Goal: Transaction & Acquisition: Download file/media

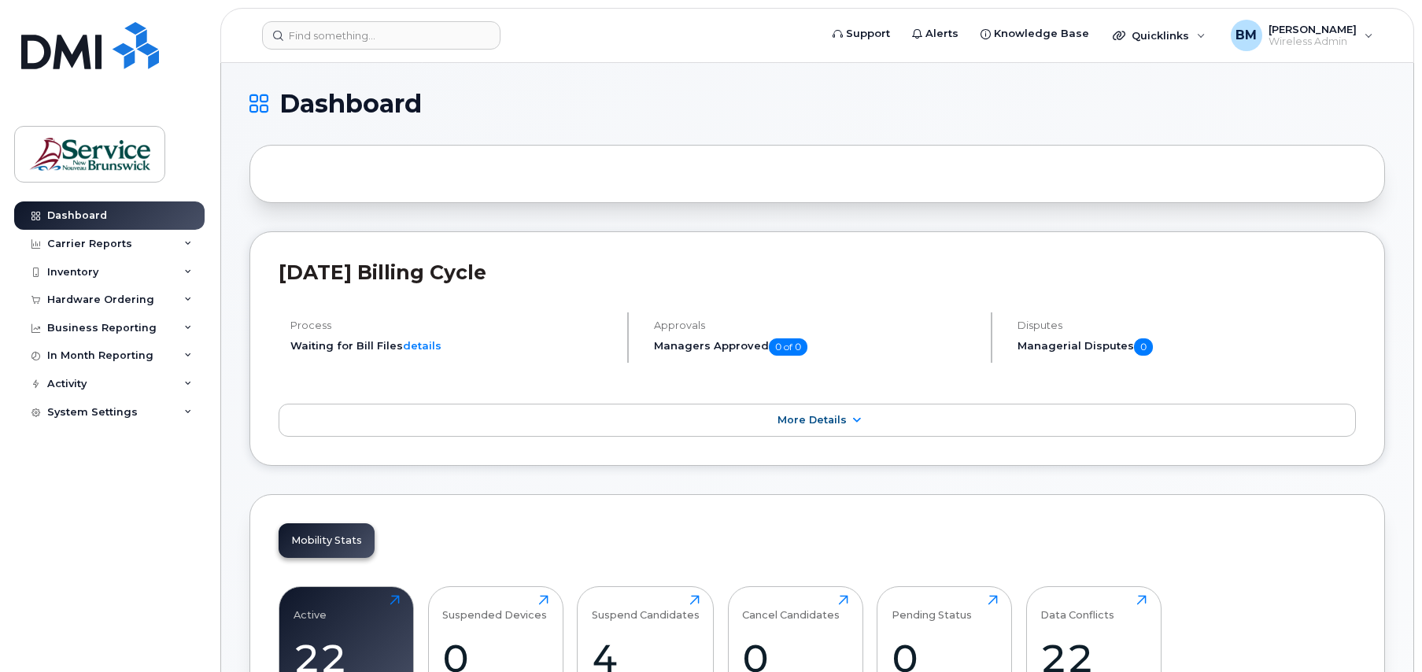
scroll to position [79, 0]
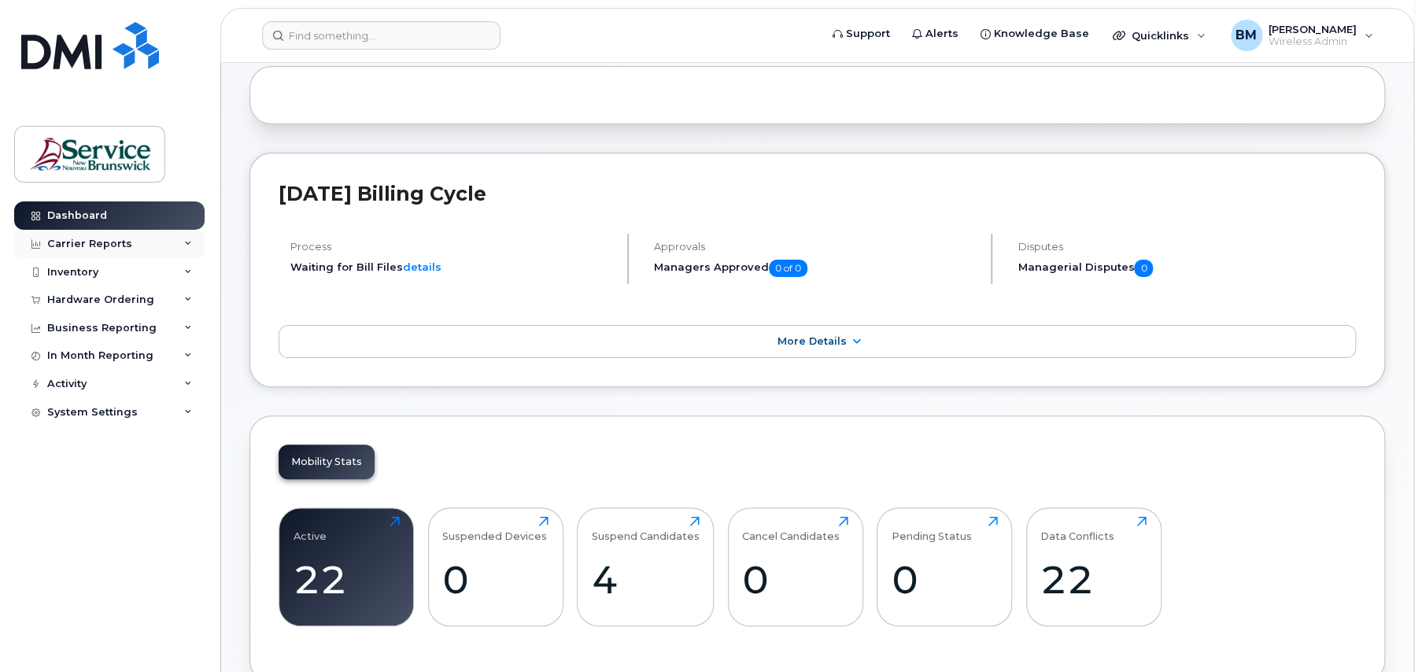
click at [60, 232] on div "Carrier Reports" at bounding box center [109, 244] width 190 height 28
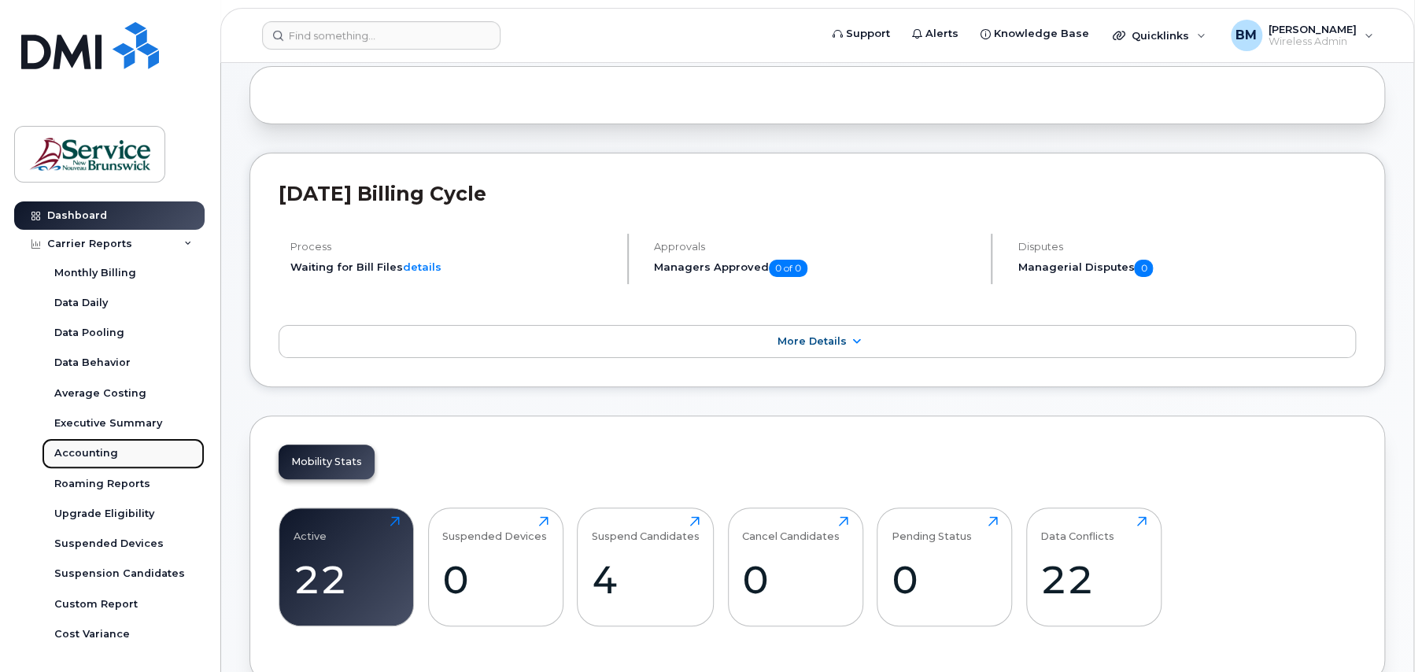
click at [79, 453] on div "Accounting" at bounding box center [86, 453] width 64 height 14
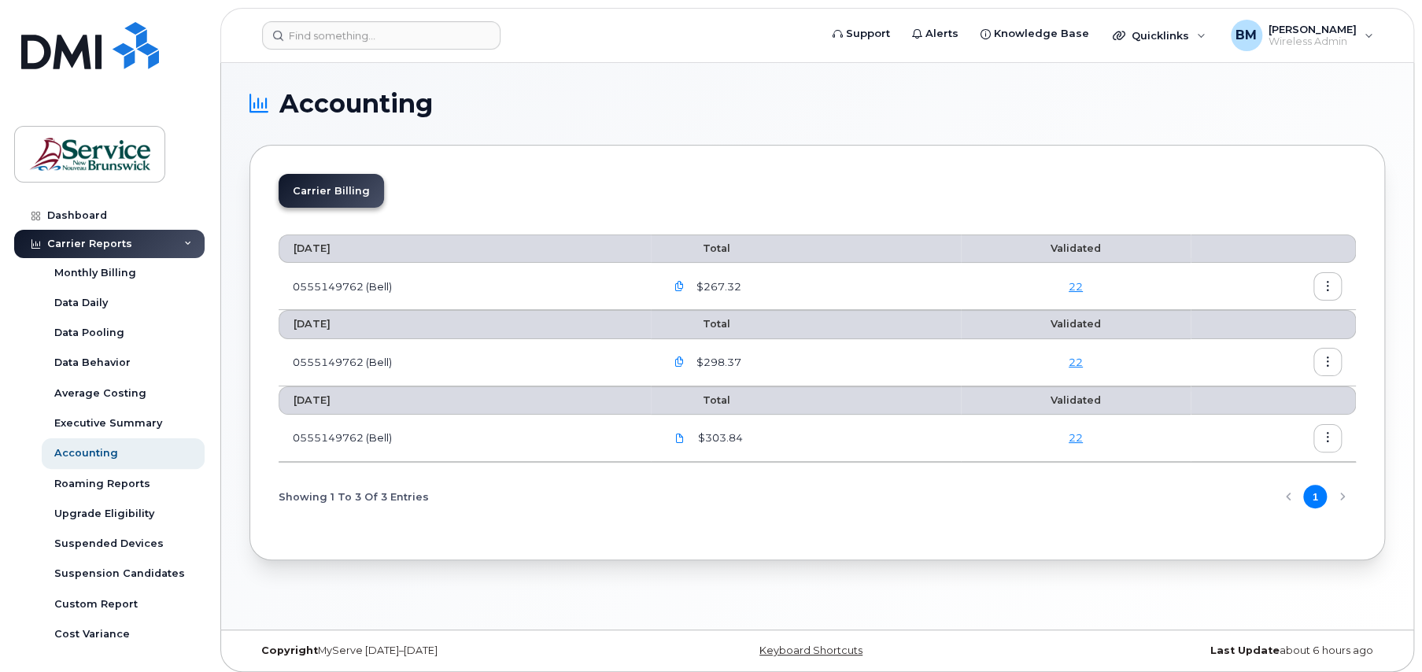
click at [1322, 286] on button "button" at bounding box center [1328, 286] width 28 height 28
click at [1277, 337] on div "Download" at bounding box center [1271, 350] width 140 height 30
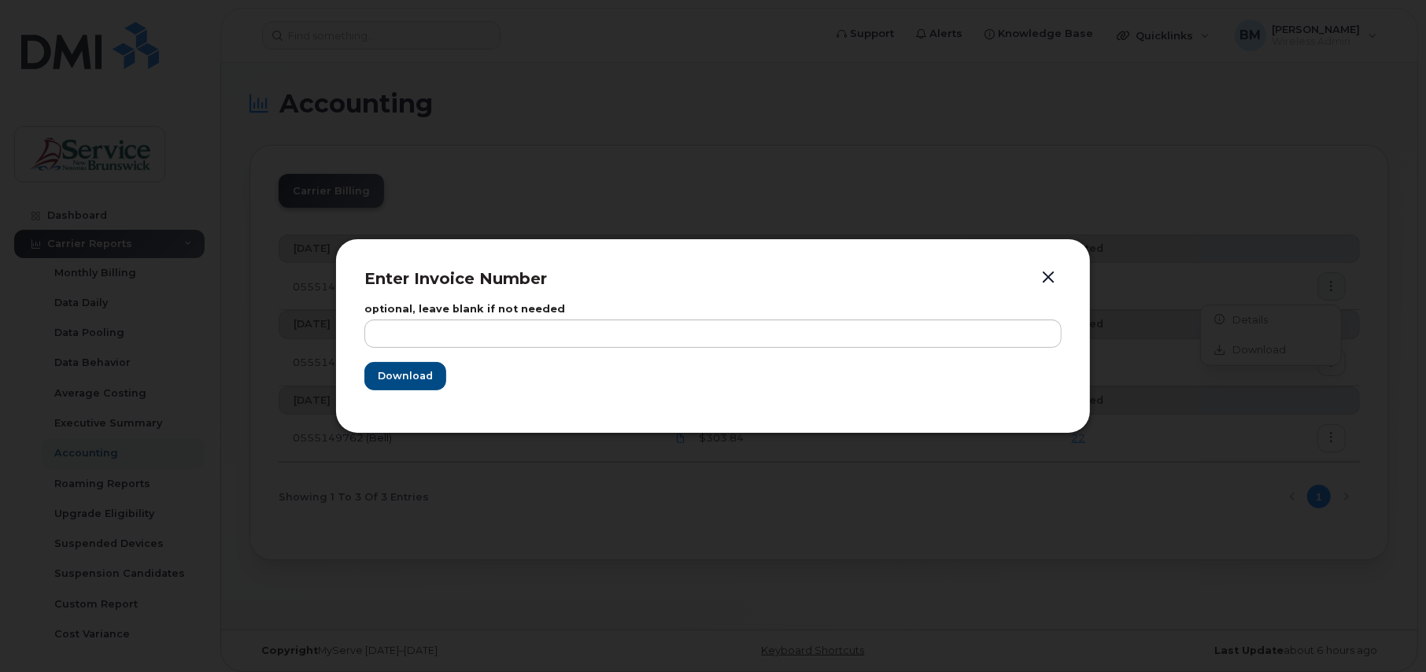
click at [381, 349] on form "optional, leave blank if not needed Download" at bounding box center [712, 348] width 697 height 86
click at [384, 376] on span "Download" at bounding box center [404, 375] width 55 height 15
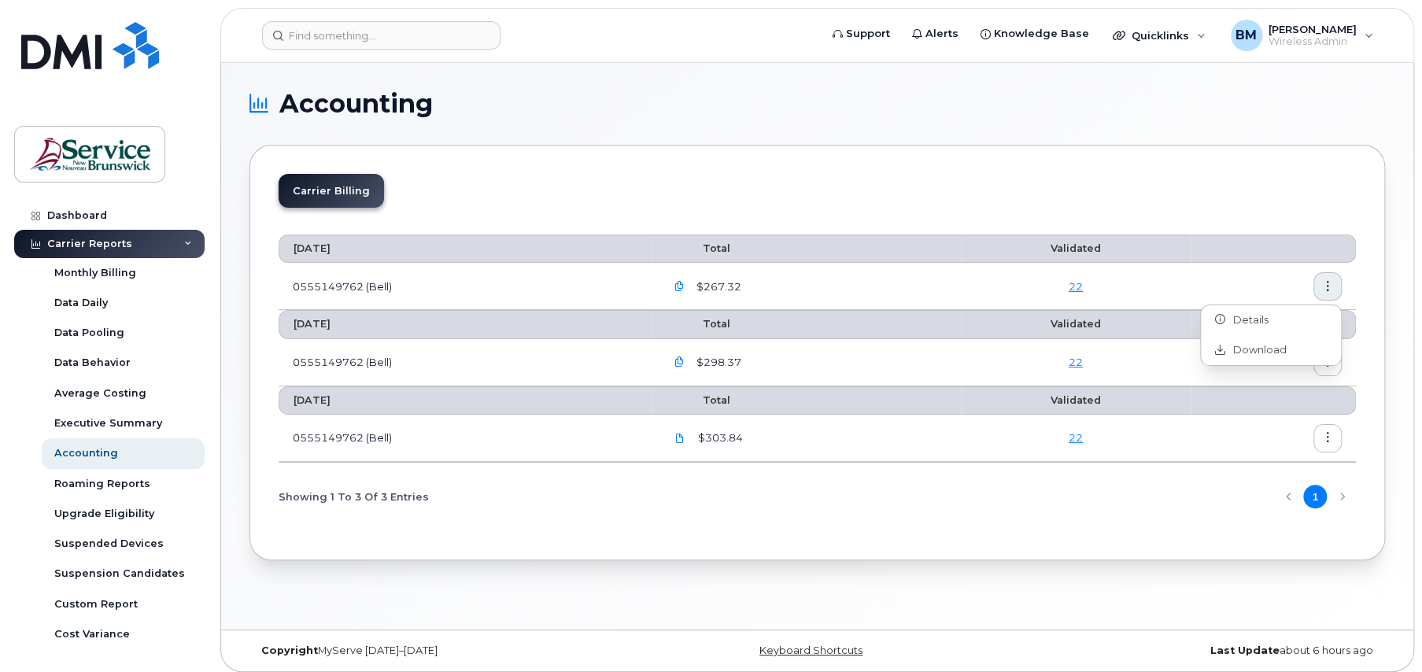
click at [1327, 369] on button "button" at bounding box center [1328, 362] width 28 height 28
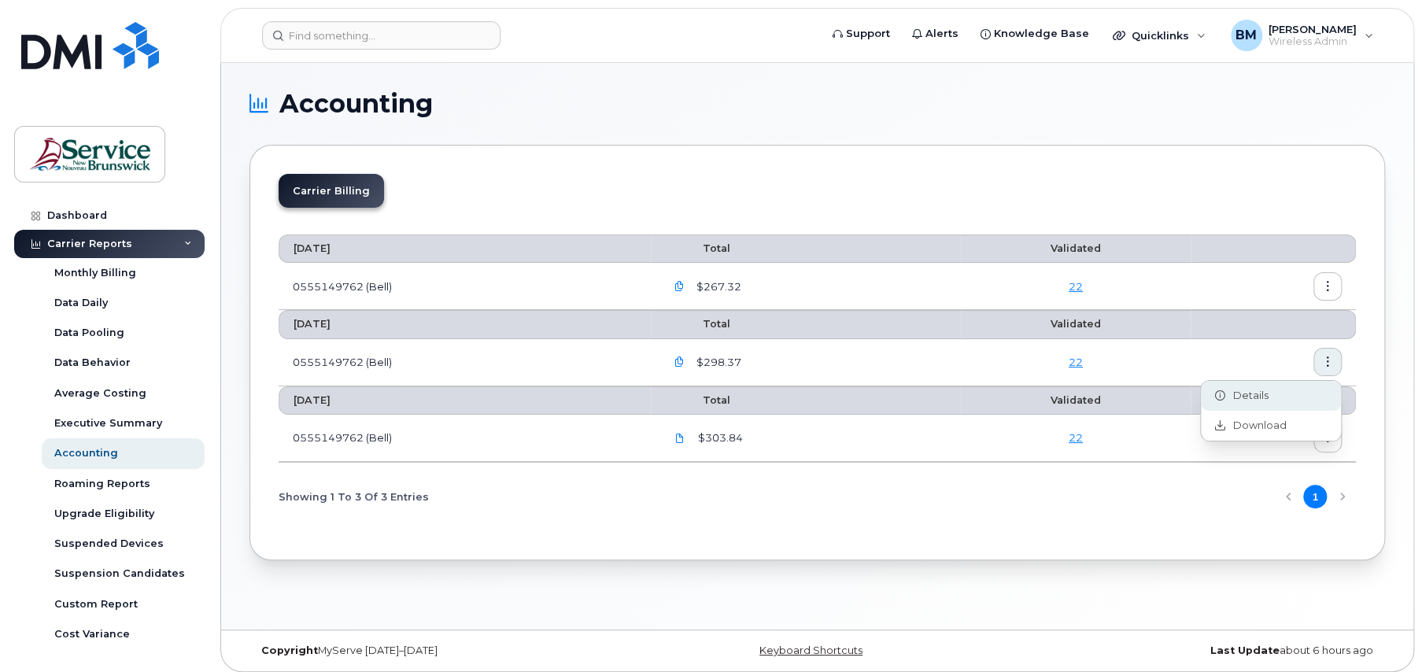
click at [1281, 404] on div "Details" at bounding box center [1271, 396] width 140 height 30
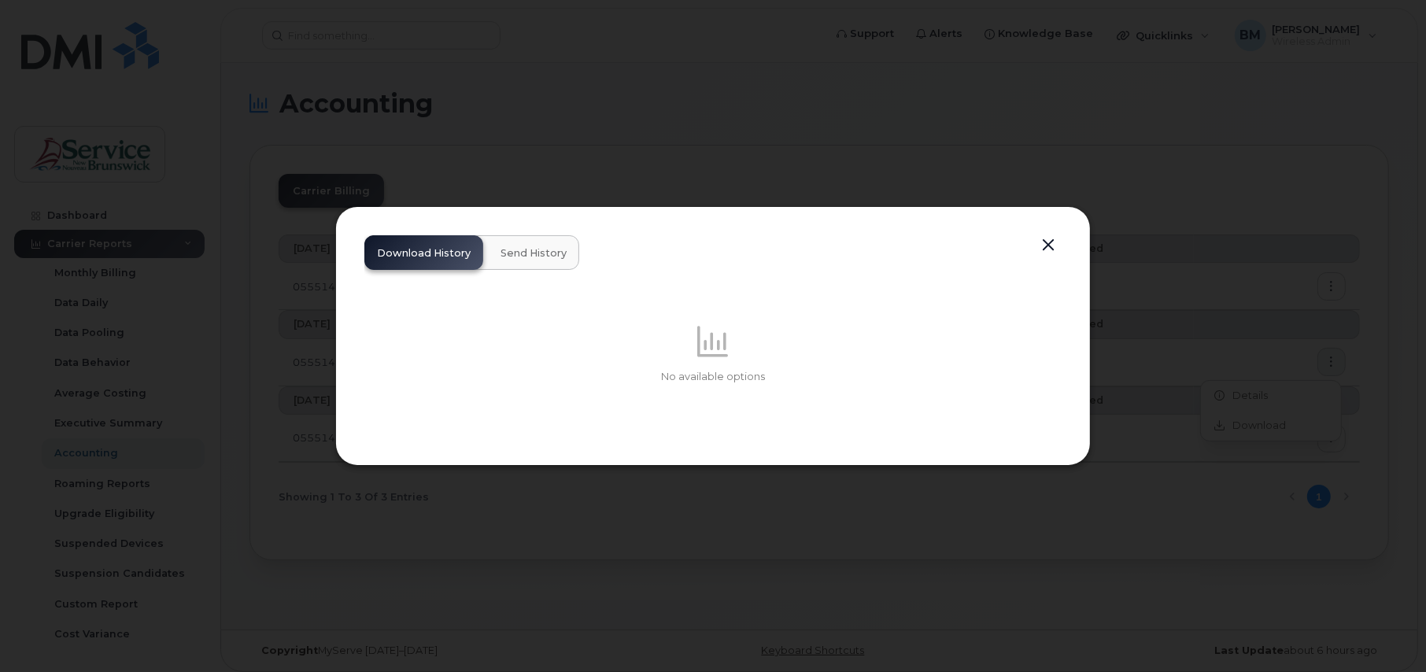
click at [1053, 239] on button "button" at bounding box center [1049, 246] width 24 height 22
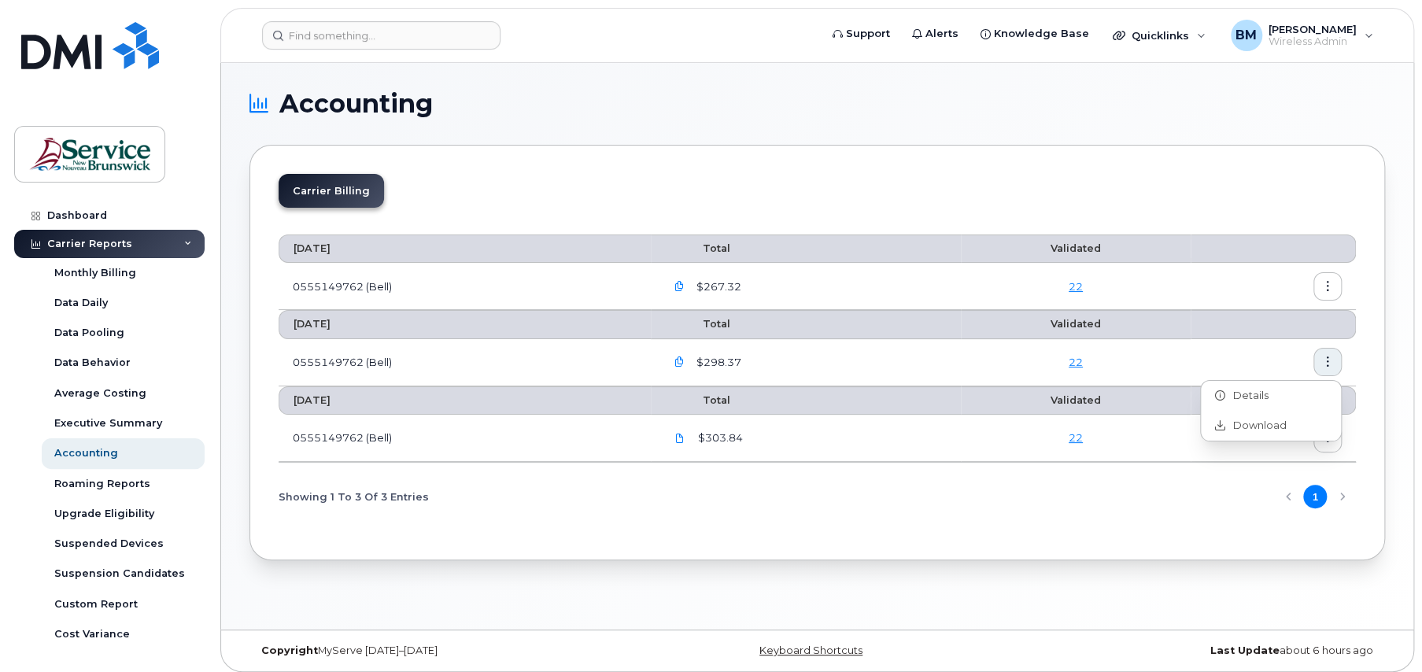
click at [1327, 358] on icon "button" at bounding box center [1328, 362] width 10 height 10
click at [1247, 386] on div "Details" at bounding box center [1271, 396] width 140 height 30
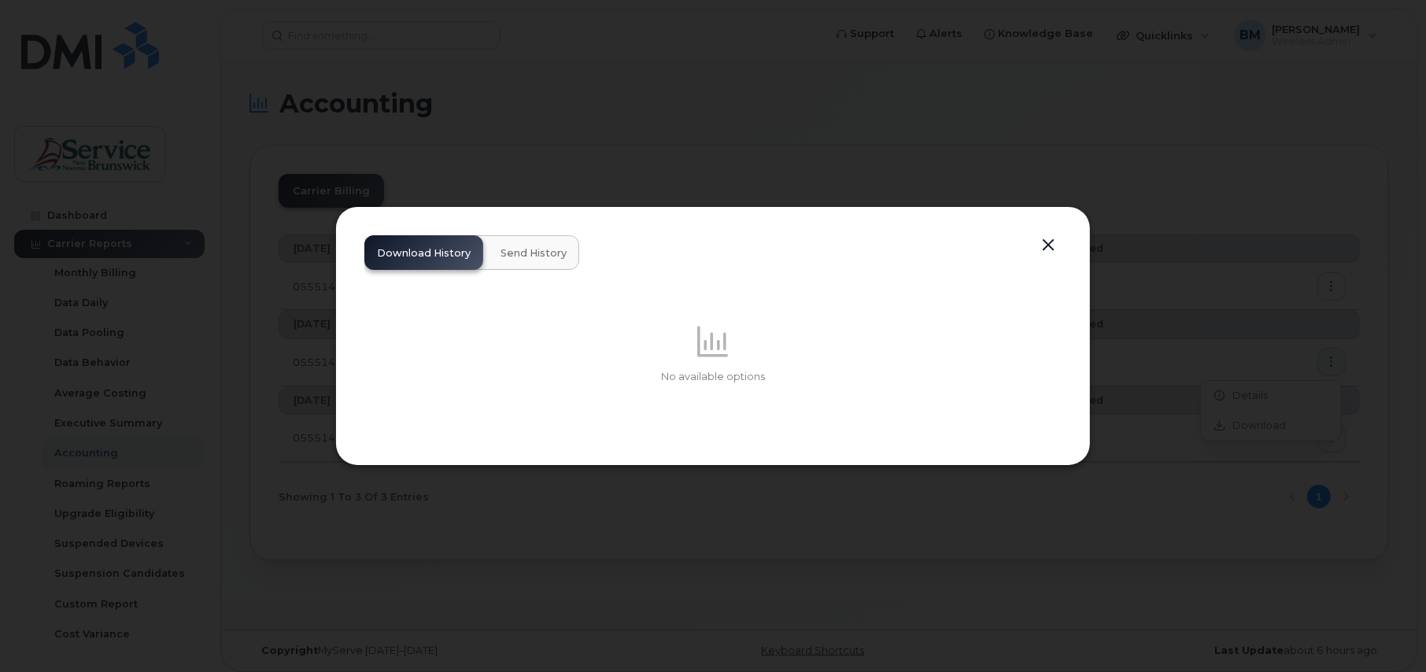
click at [1055, 242] on button "button" at bounding box center [1049, 246] width 24 height 22
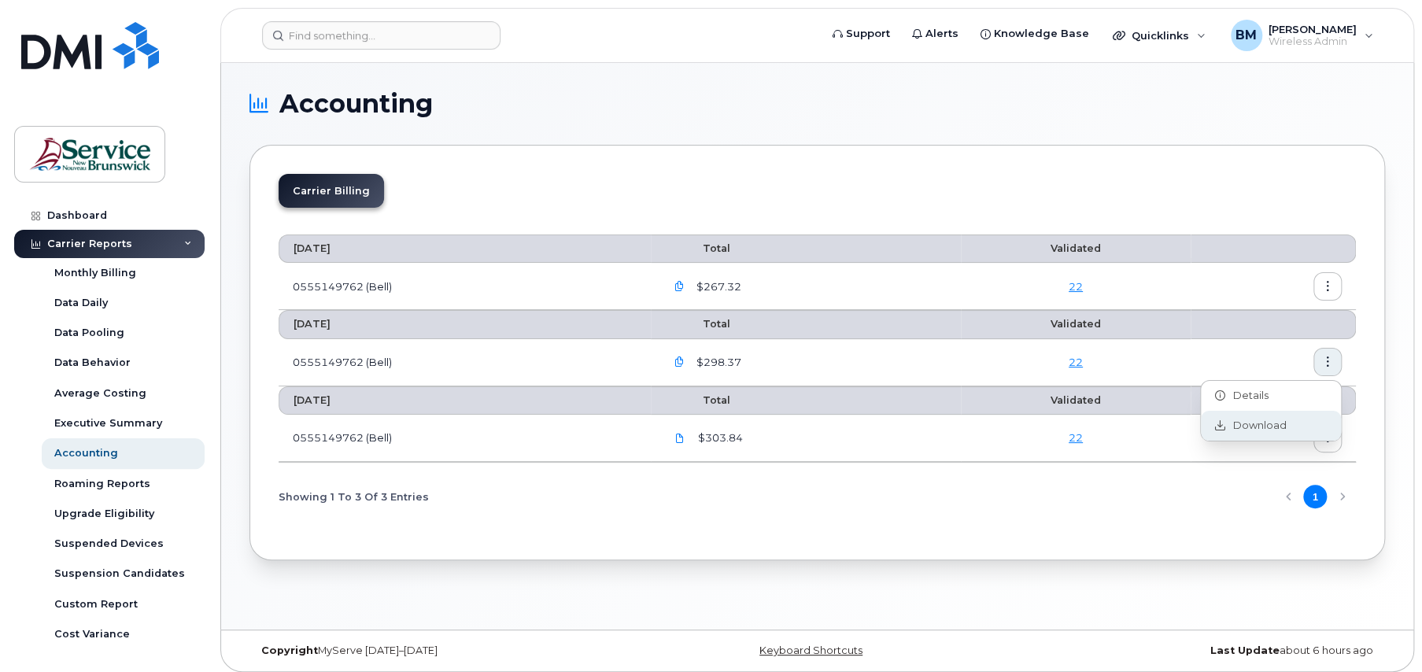
click at [1244, 420] on span "Download" at bounding box center [1256, 426] width 61 height 14
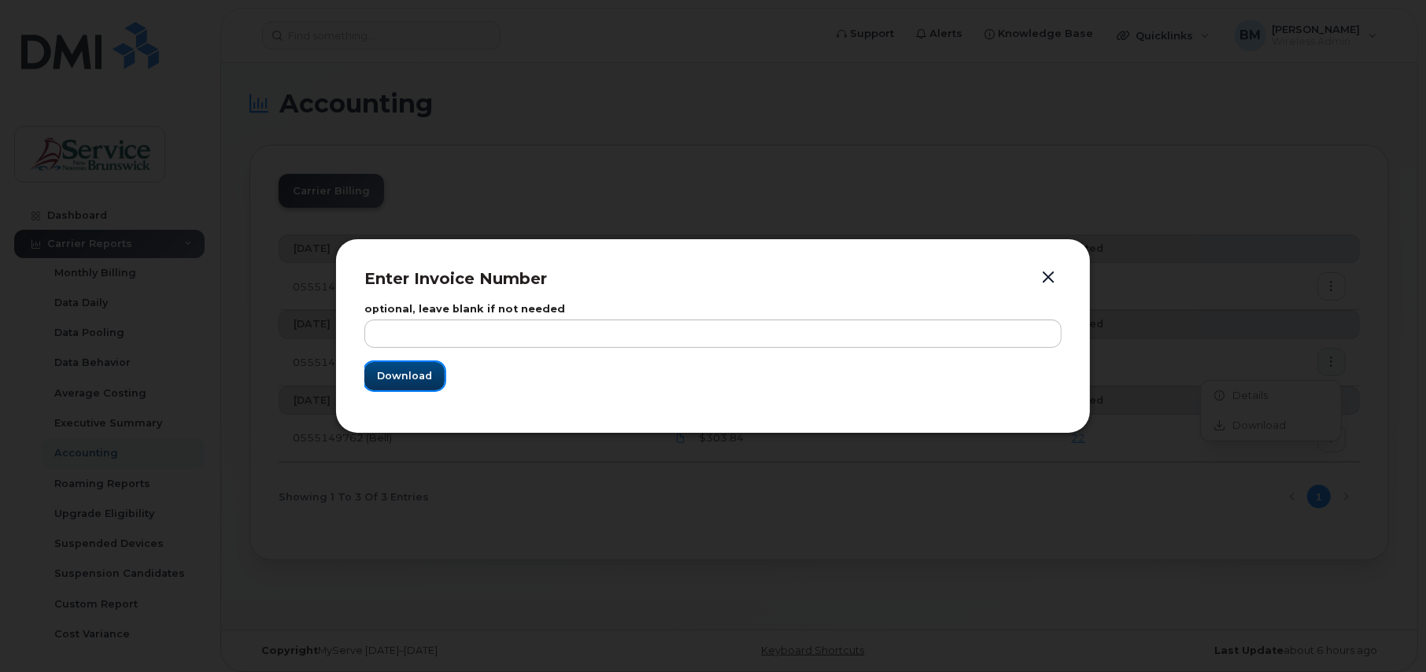
click at [384, 365] on button "Download" at bounding box center [404, 376] width 80 height 28
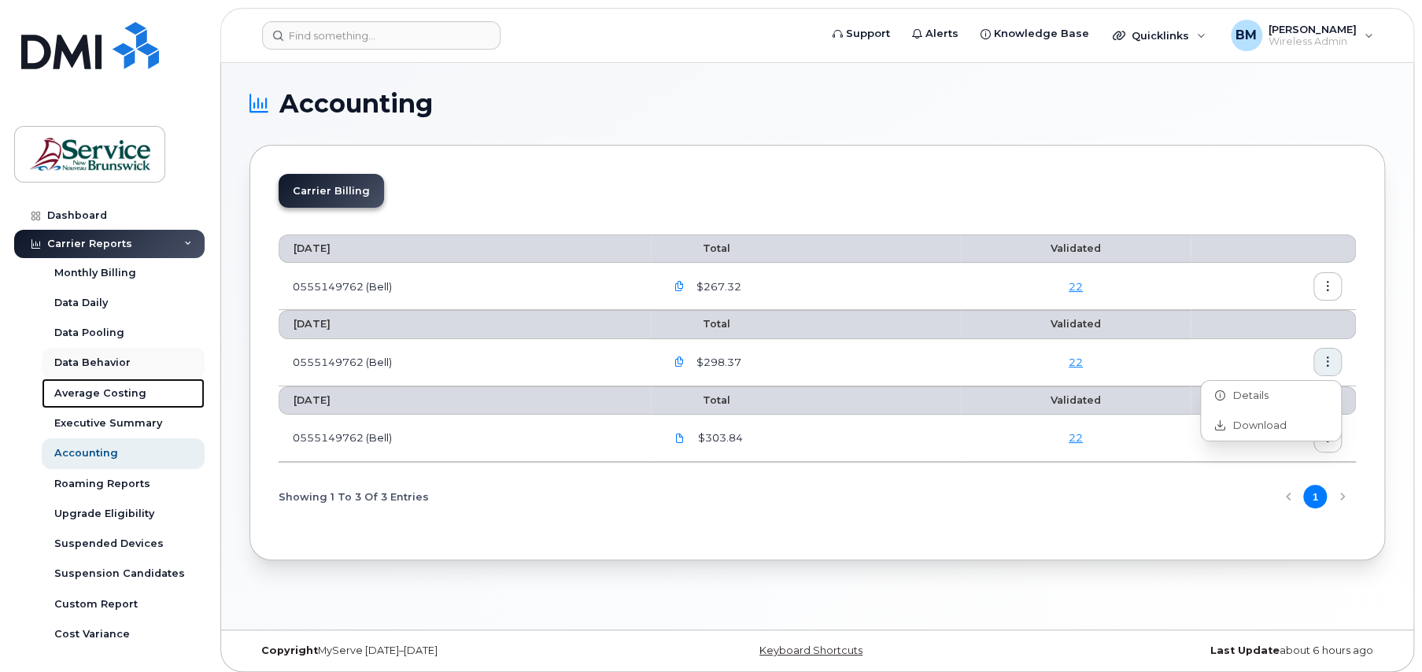
drag, startPoint x: 91, startPoint y: 382, endPoint x: 84, endPoint y: 350, distance: 32.3
click at [91, 382] on link "Average Costing" at bounding box center [123, 394] width 163 height 30
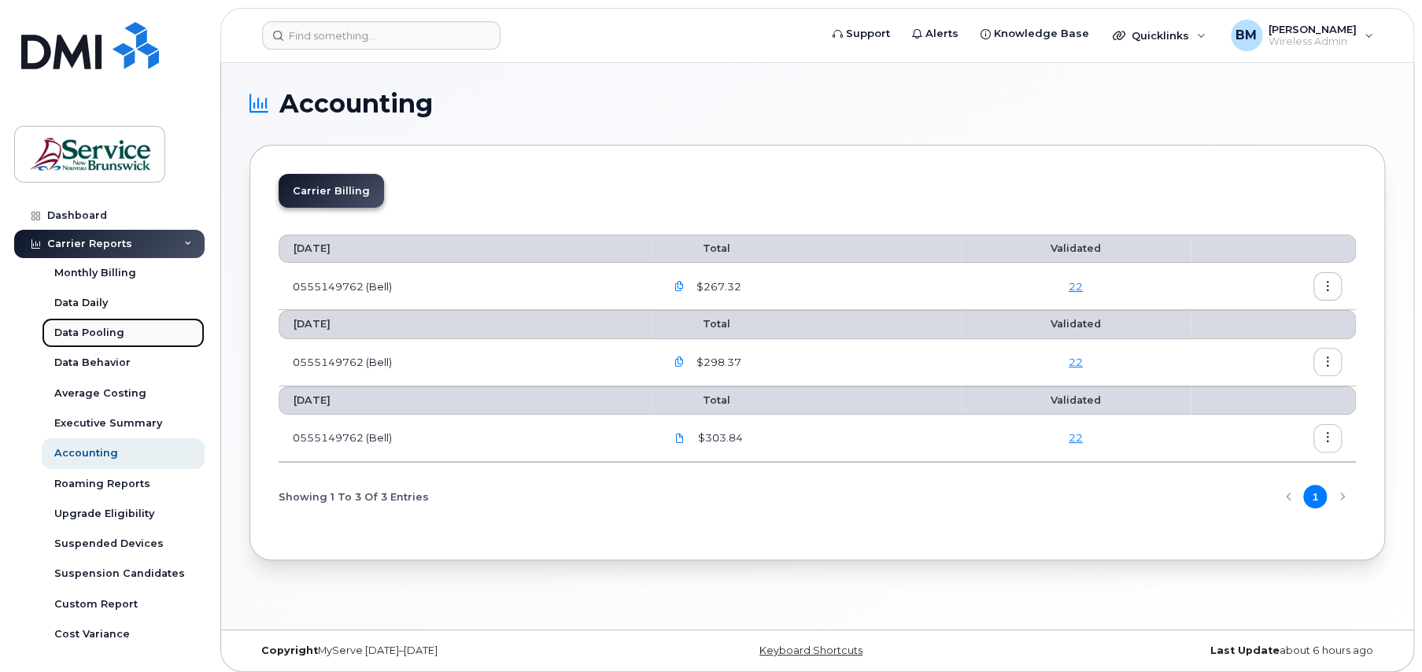
click at [83, 346] on link "Data Pooling" at bounding box center [123, 333] width 163 height 30
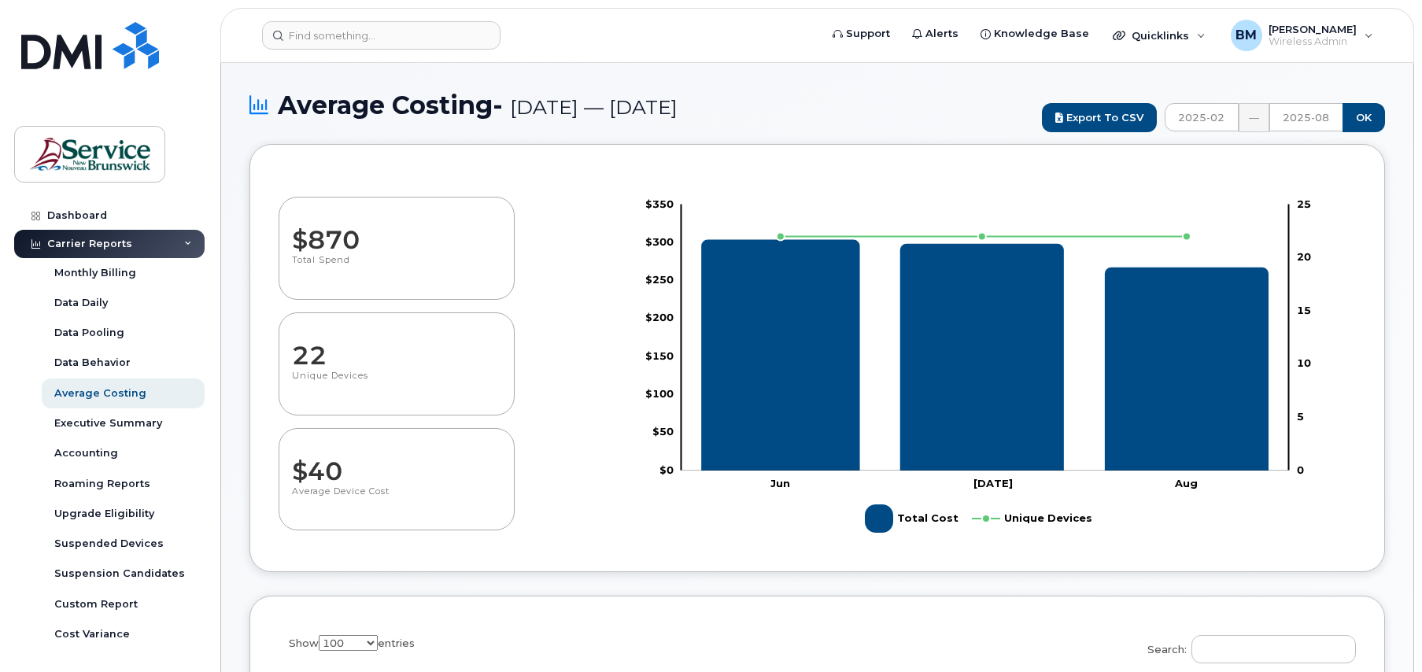
select select "100"
click at [94, 534] on link "Suspended Devices" at bounding box center [123, 544] width 163 height 30
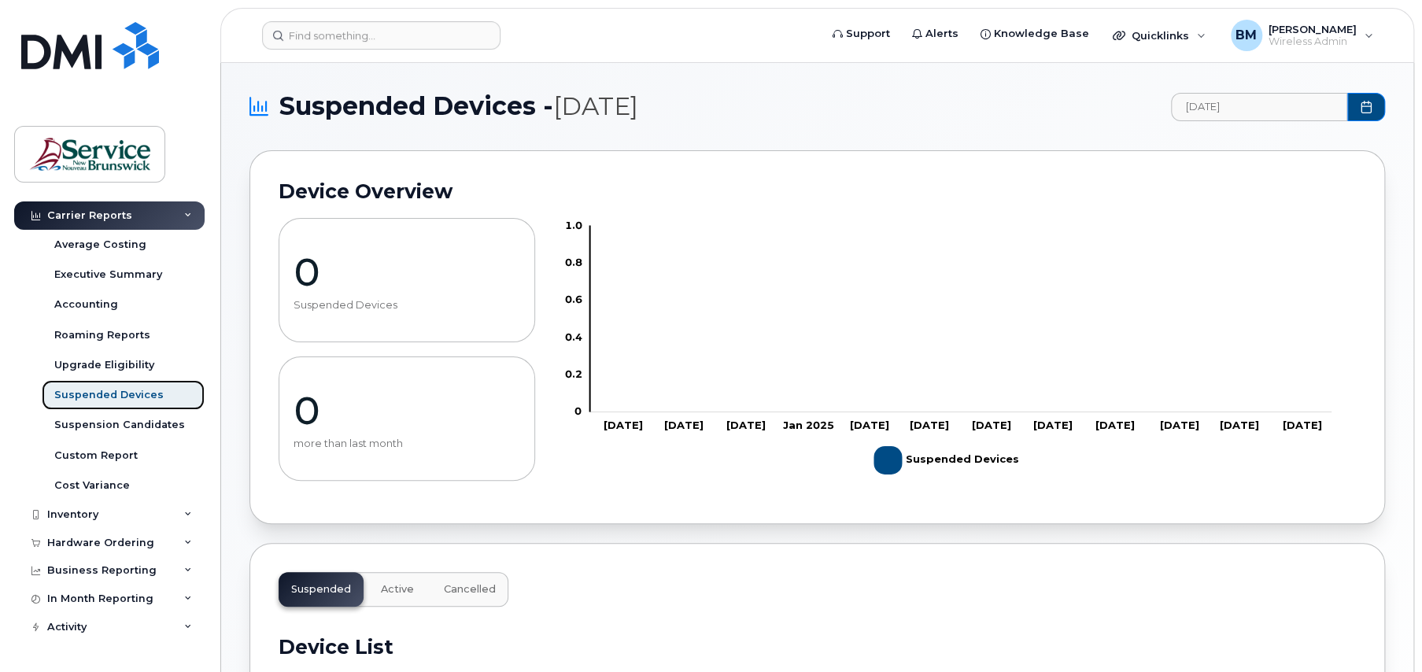
scroll to position [168, 0]
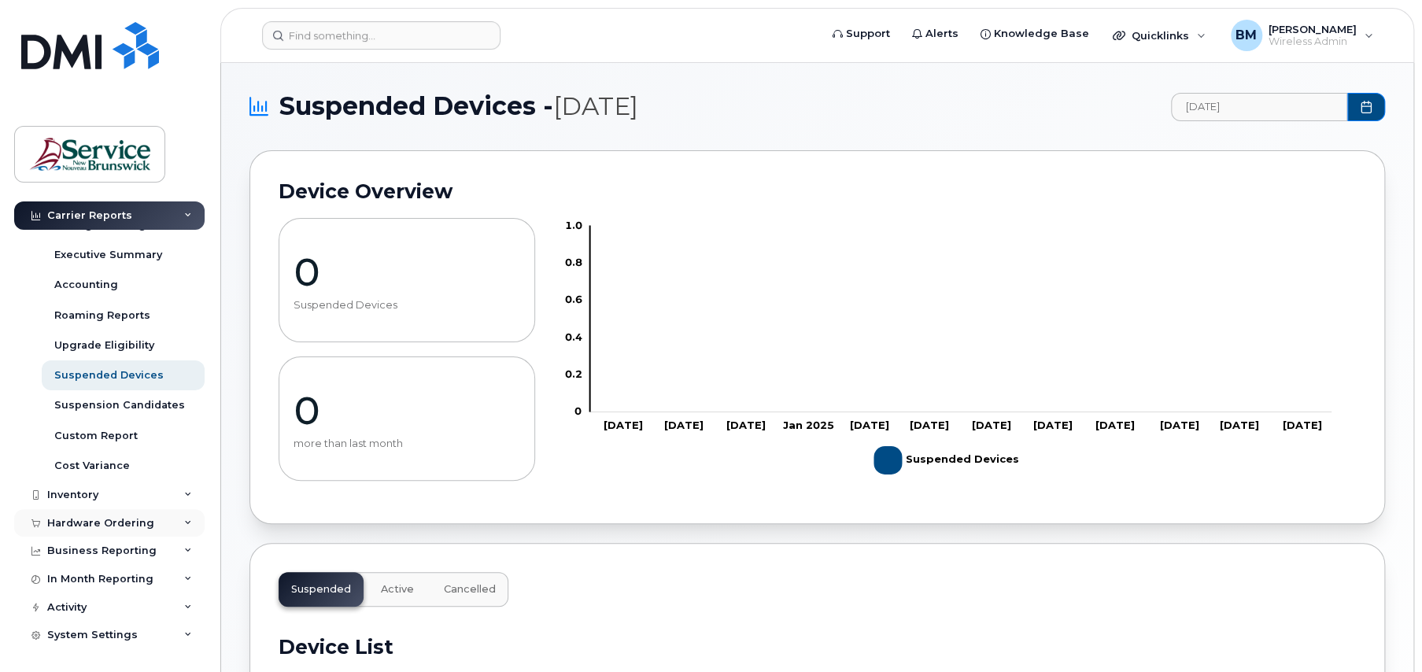
click at [91, 512] on div "Hardware Ordering" at bounding box center [109, 523] width 190 height 28
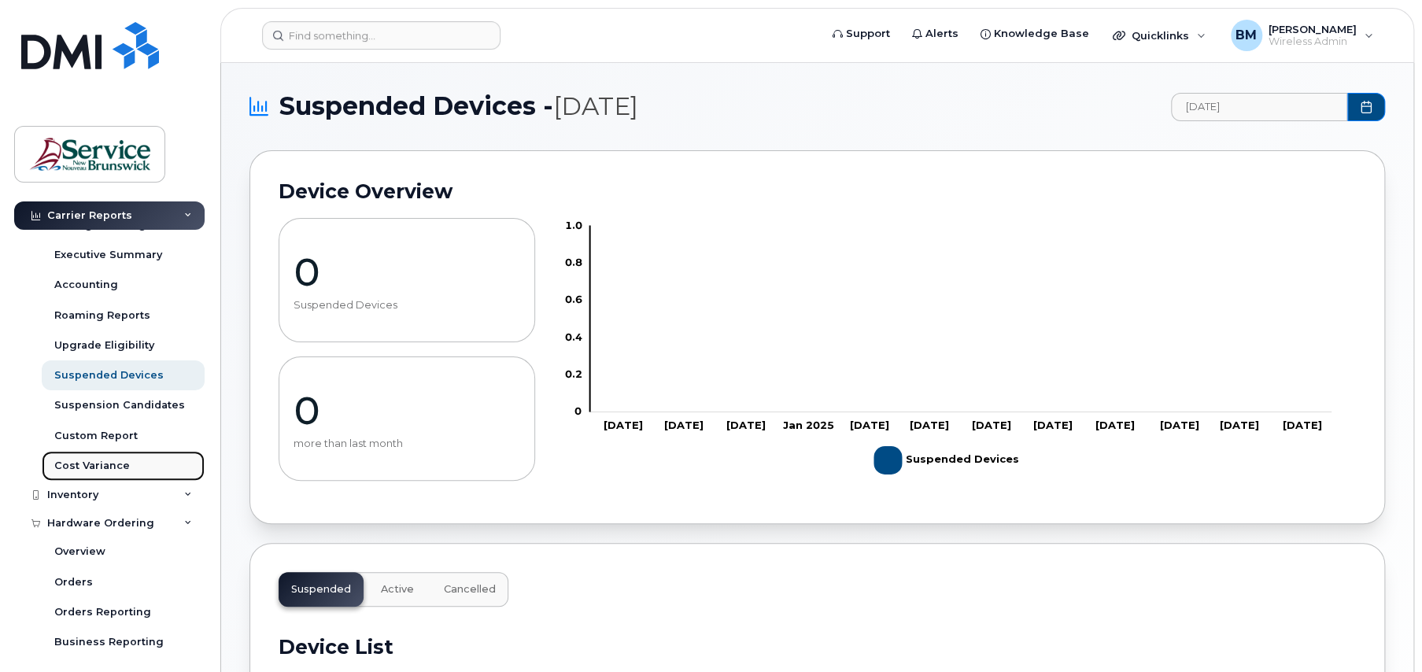
click at [76, 451] on link "Cost Variance" at bounding box center [123, 466] width 163 height 30
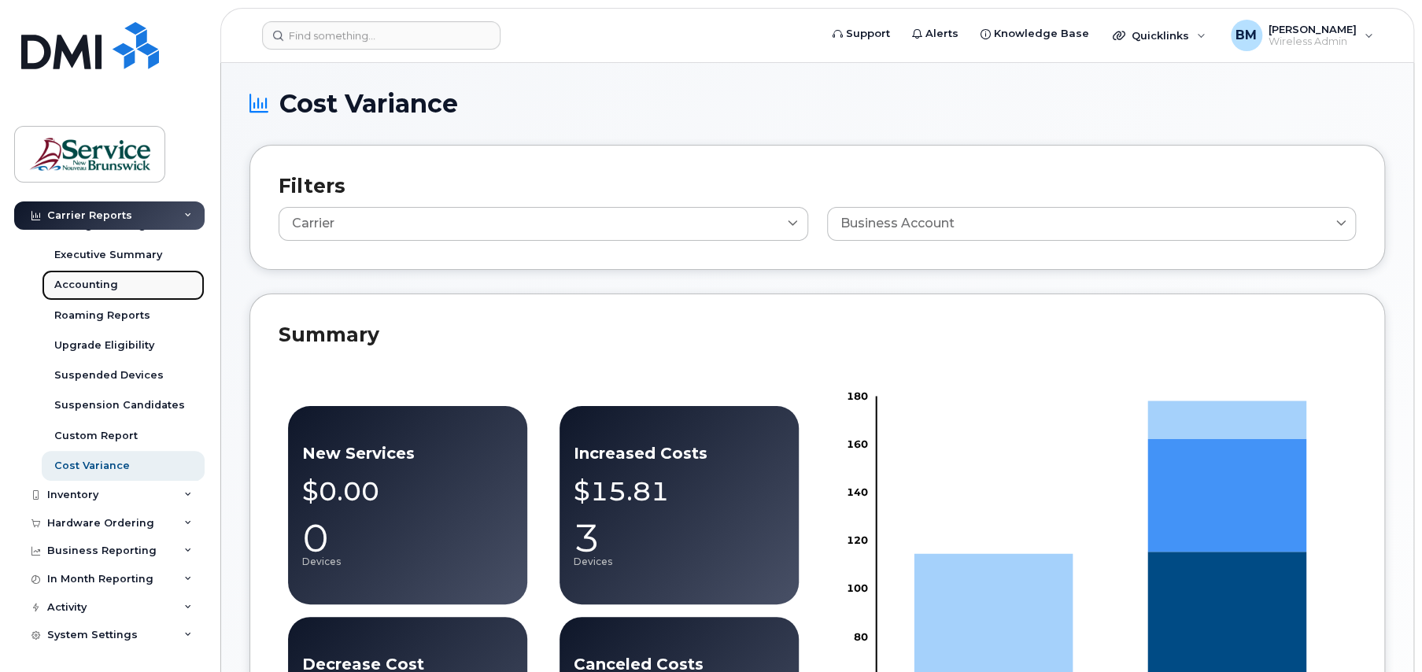
click at [95, 284] on div "Accounting" at bounding box center [86, 285] width 64 height 14
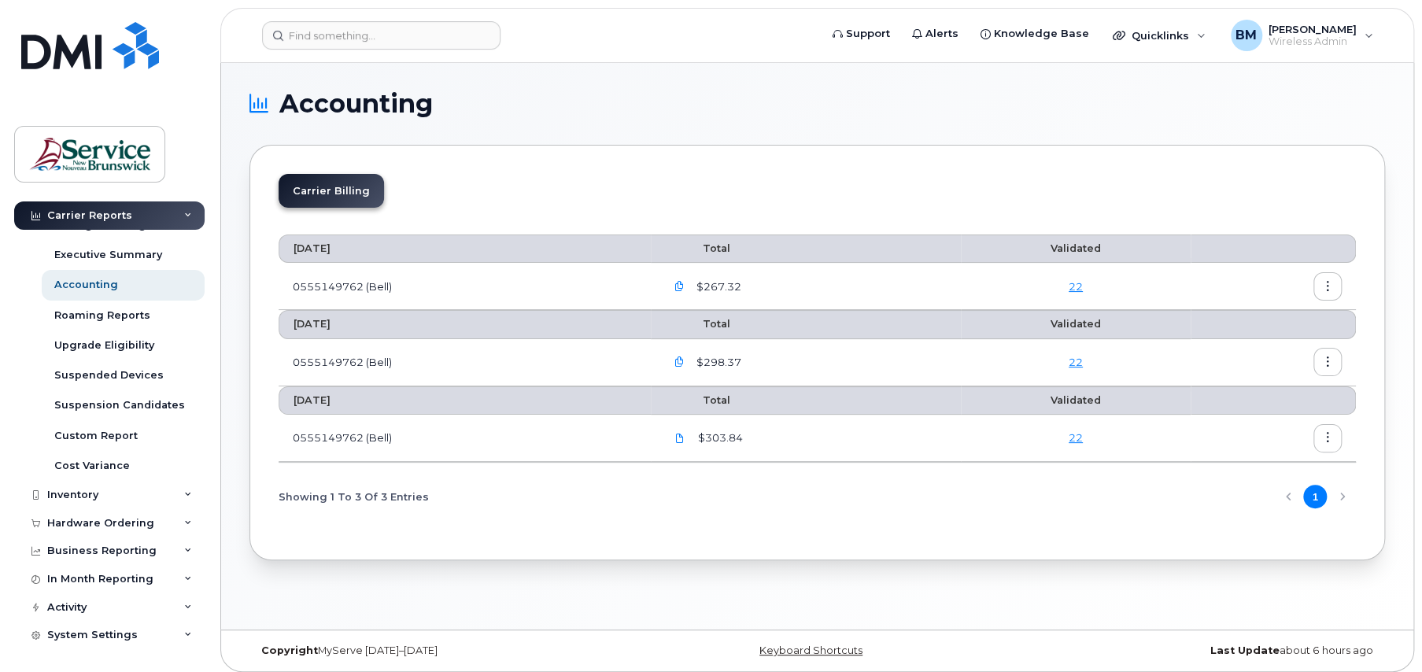
click at [681, 287] on icon "button" at bounding box center [679, 287] width 10 height 10
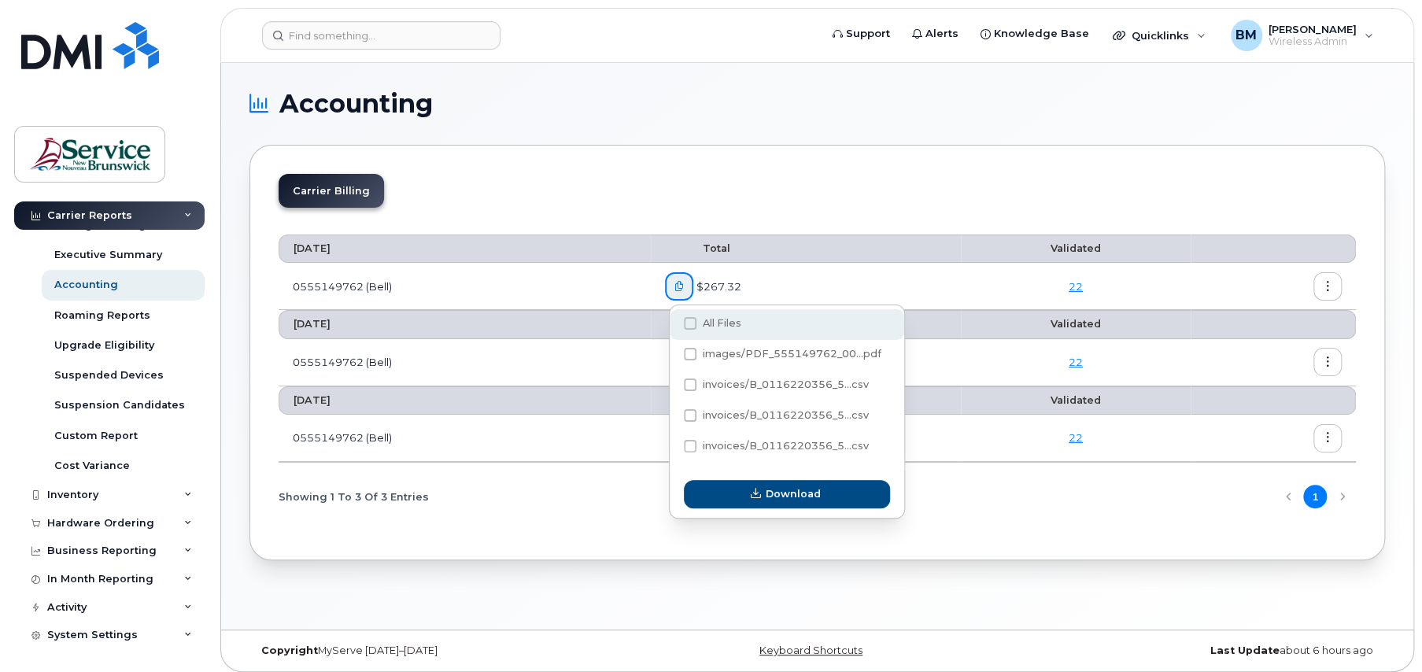
click at [694, 317] on span at bounding box center [690, 323] width 13 height 13
click at [673, 320] on input "All Files" at bounding box center [669, 324] width 8 height 8
checkbox input "true"
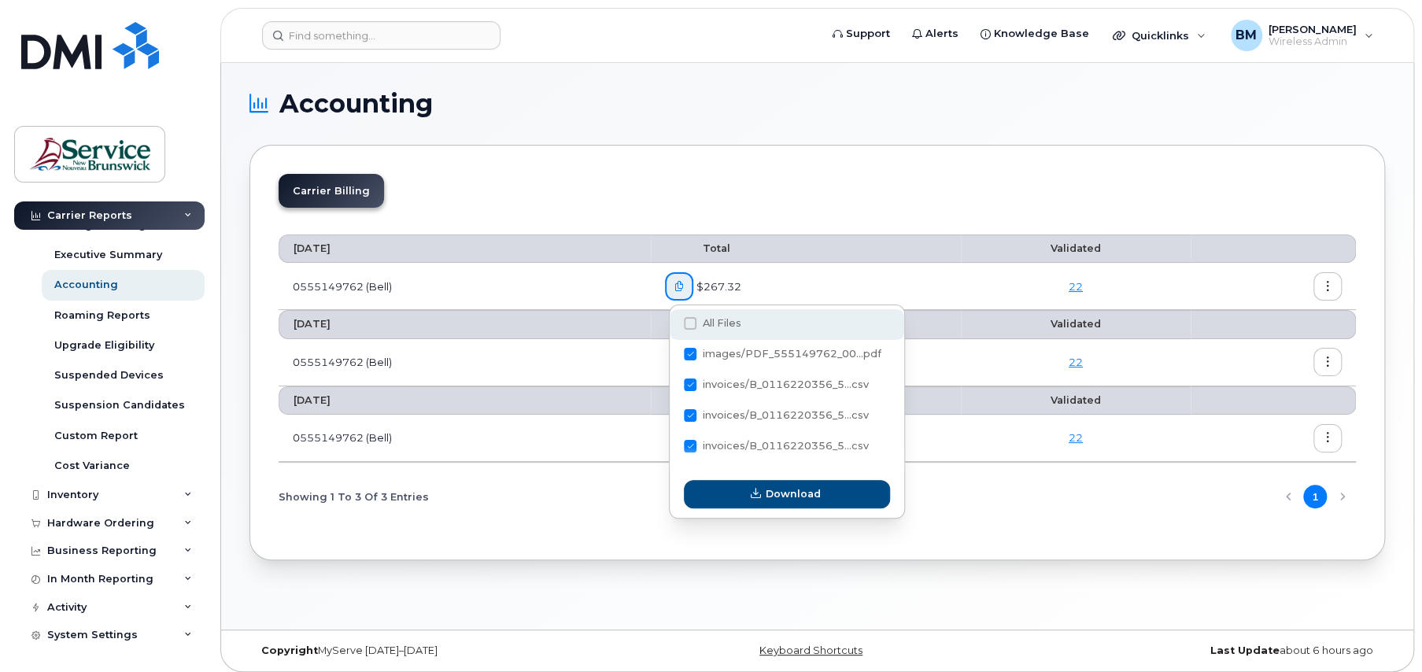
checkbox input "true"
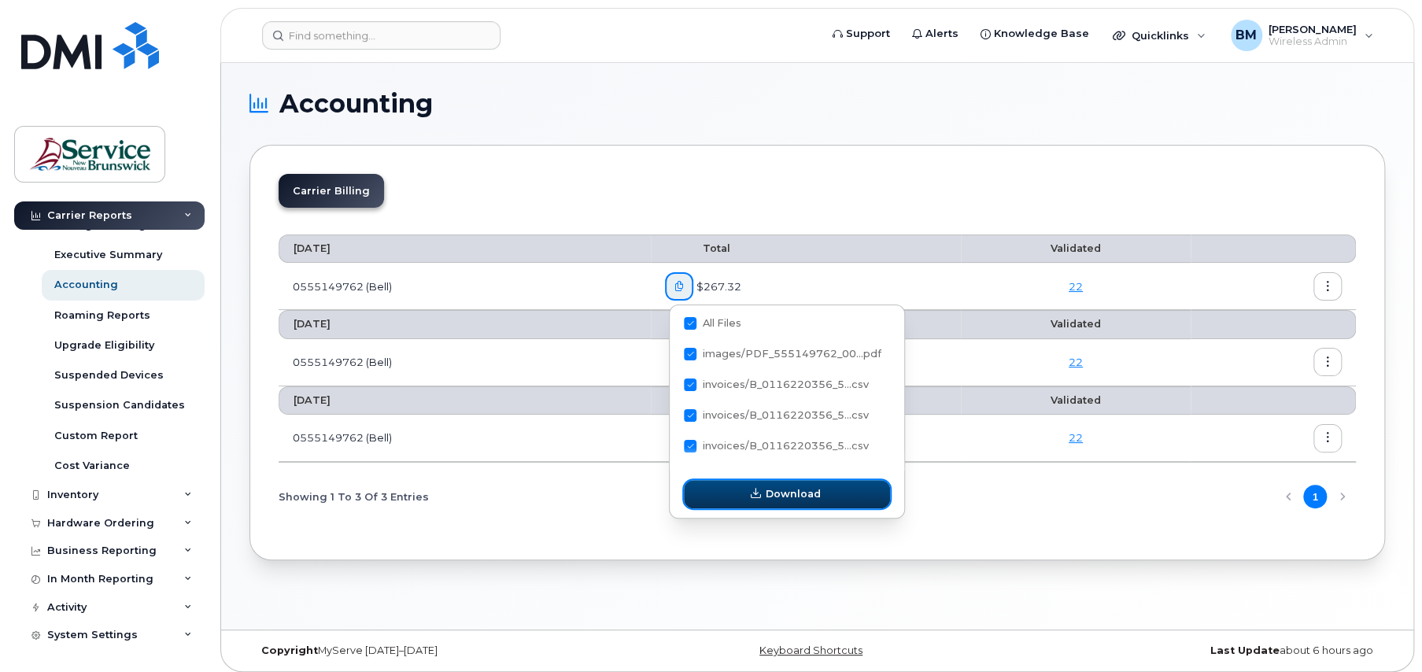
click at [787, 481] on button "Download" at bounding box center [787, 494] width 206 height 28
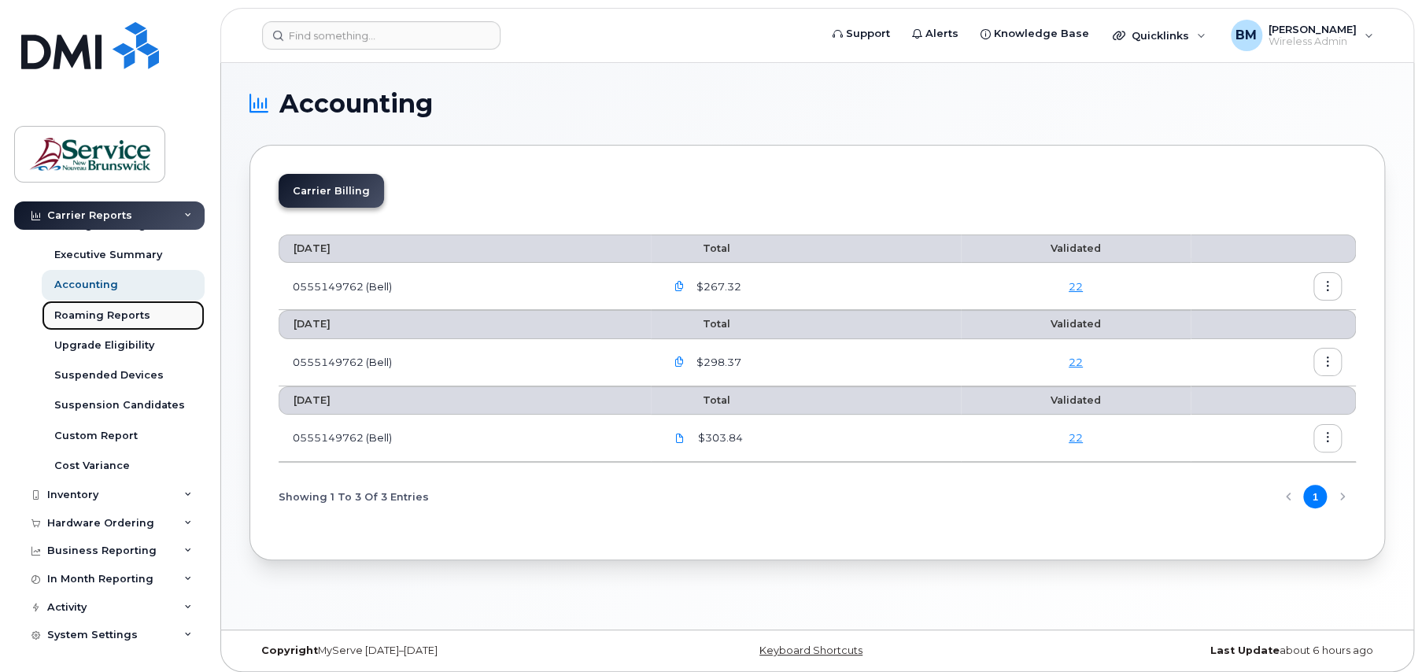
click at [47, 319] on link "Roaming Reports" at bounding box center [123, 316] width 163 height 30
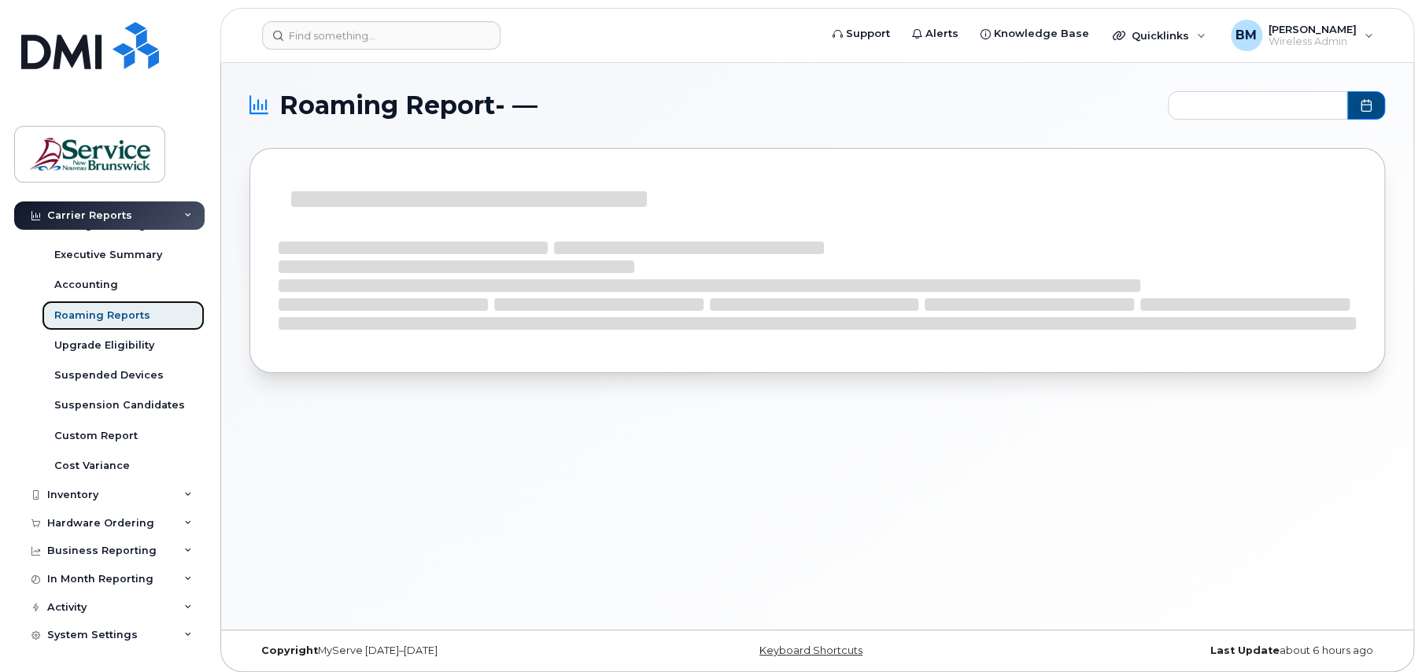
click at [61, 321] on div "Roaming Reports" at bounding box center [102, 316] width 96 height 14
type input "2025-02 - 2025-08"
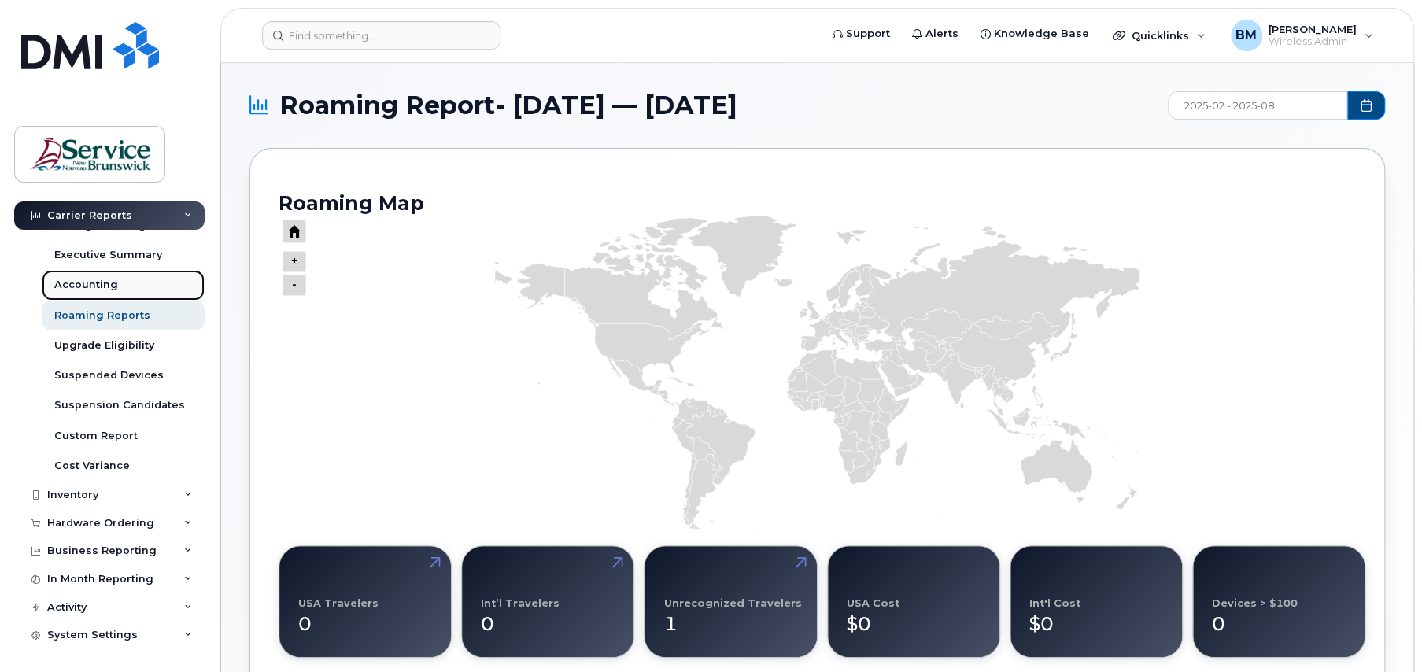
click at [84, 279] on div "Accounting" at bounding box center [86, 285] width 64 height 14
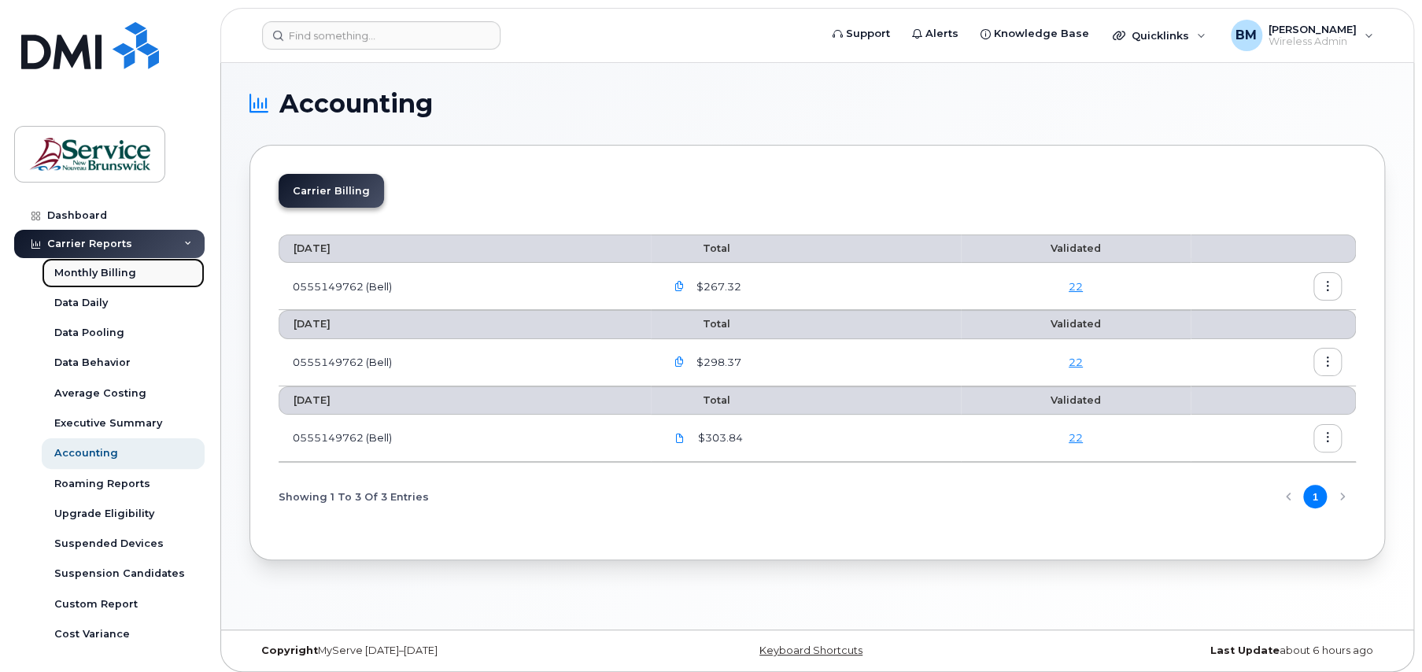
click at [81, 272] on div "Monthly Billing" at bounding box center [95, 273] width 82 height 14
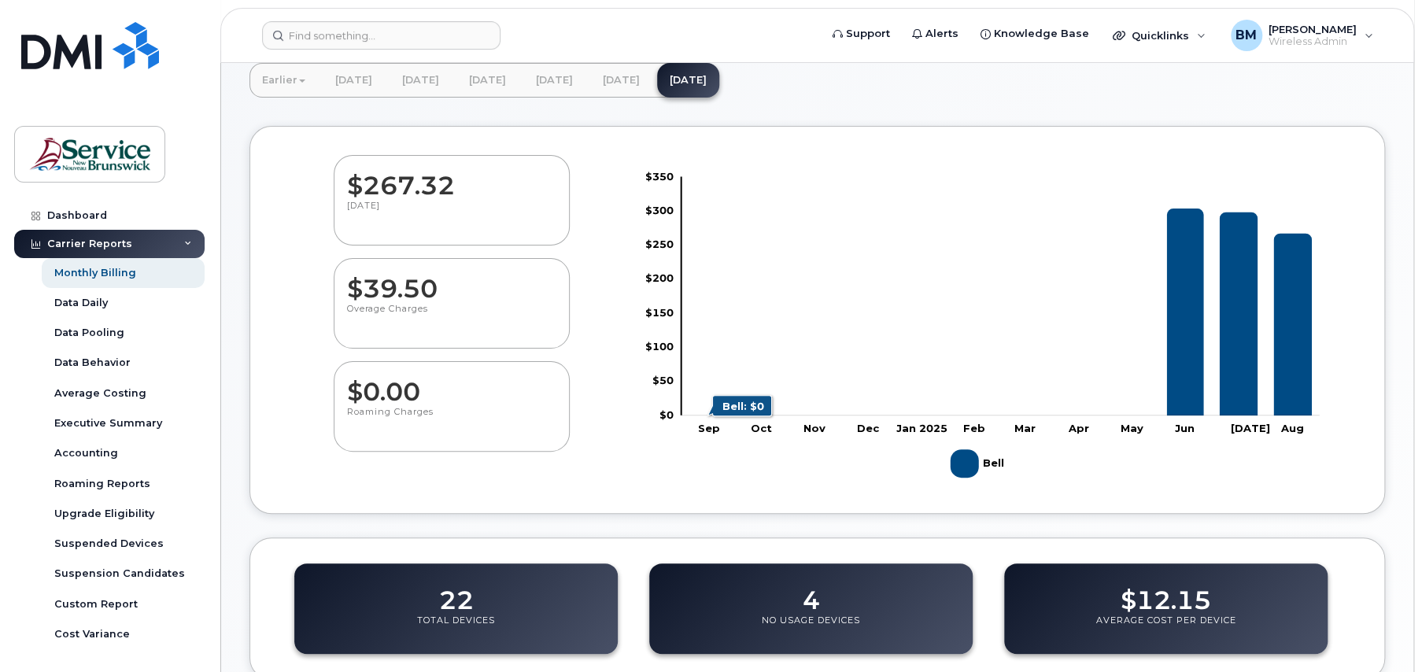
scroll to position [315, 0]
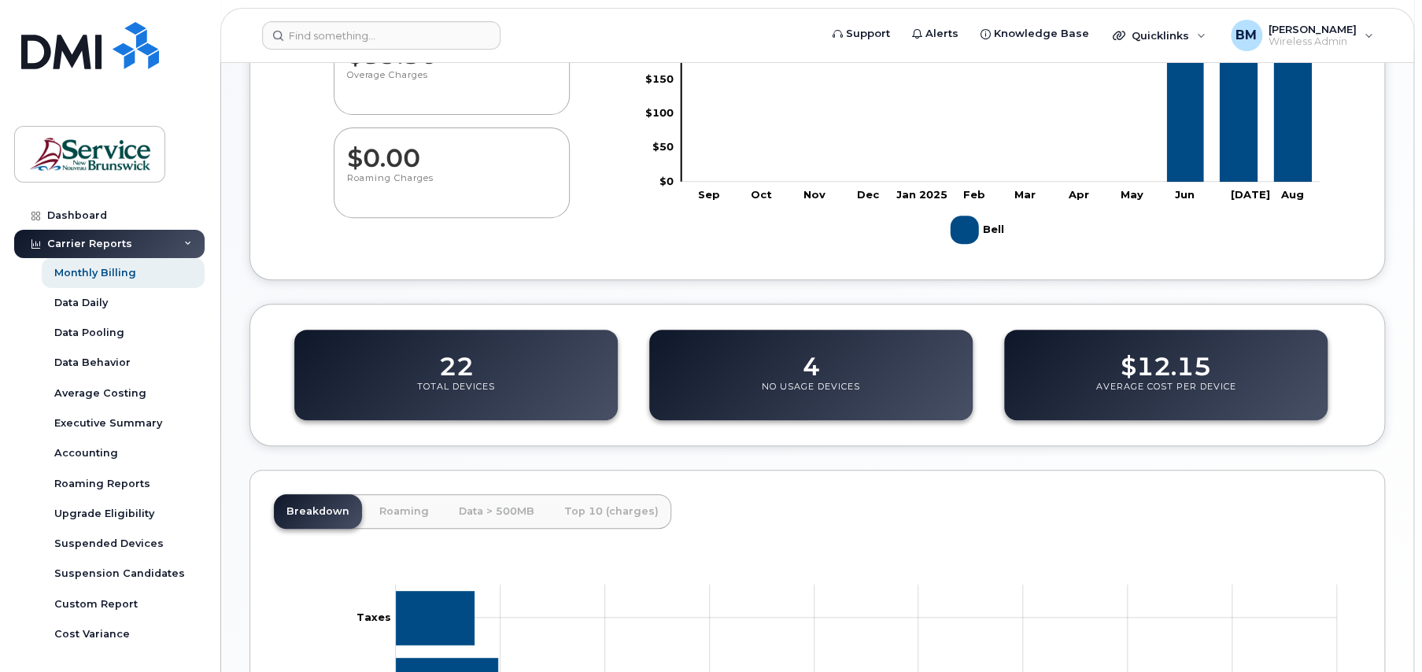
click at [1121, 381] on p "Average Cost Per Device" at bounding box center [1166, 395] width 140 height 28
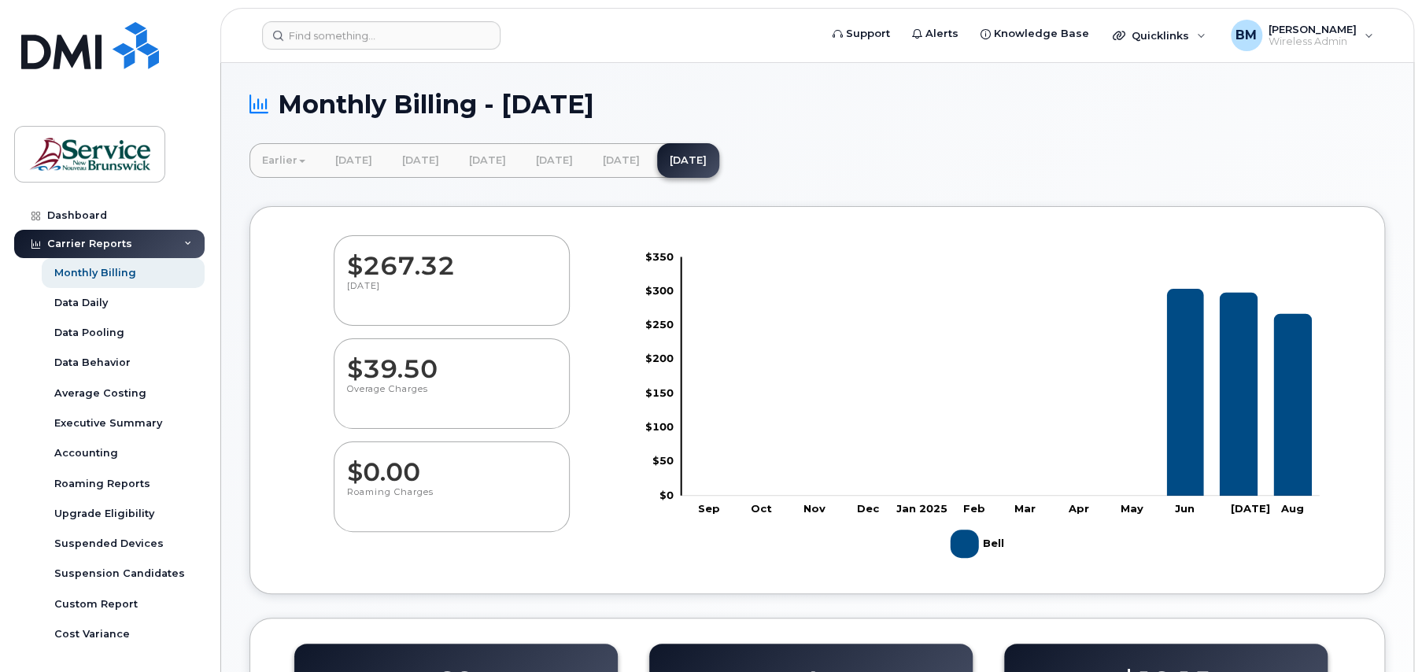
scroll to position [0, 0]
click at [653, 155] on link "[DATE]" at bounding box center [621, 161] width 62 height 35
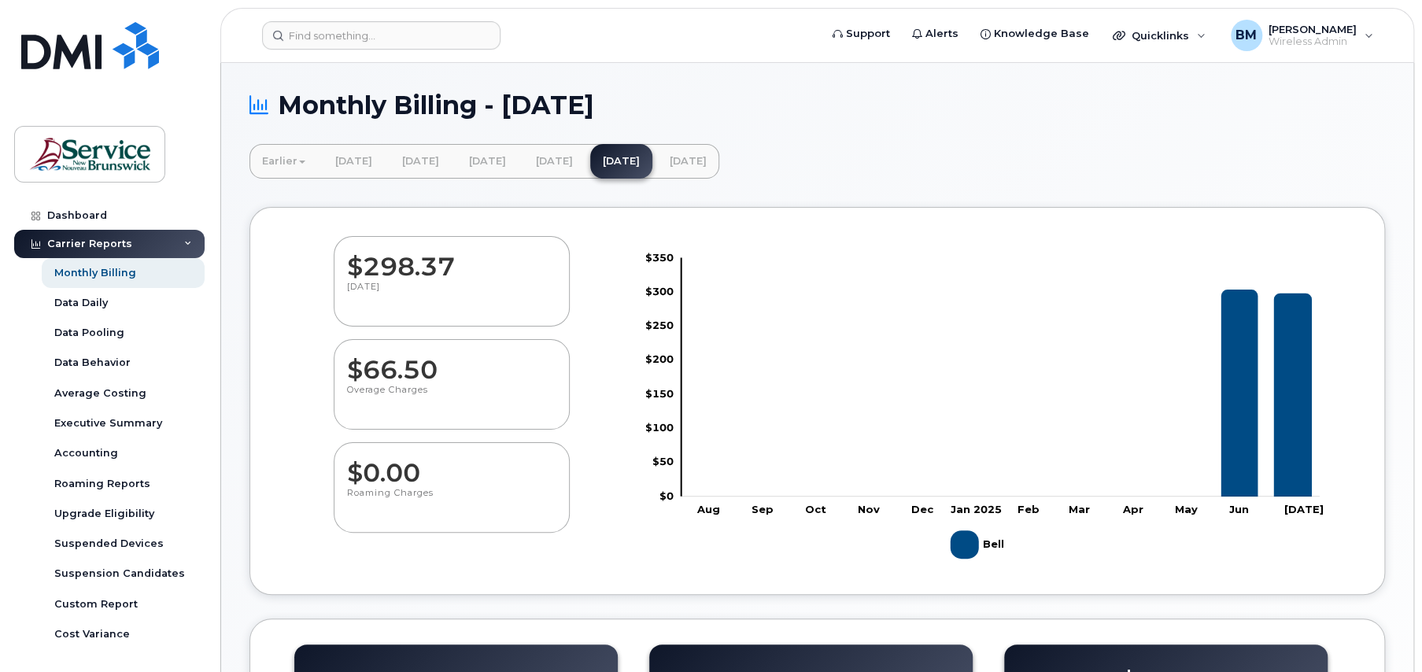
click at [393, 262] on dd "$298.37" at bounding box center [451, 259] width 209 height 44
click at [61, 311] on link "Data Daily" at bounding box center [123, 303] width 163 height 30
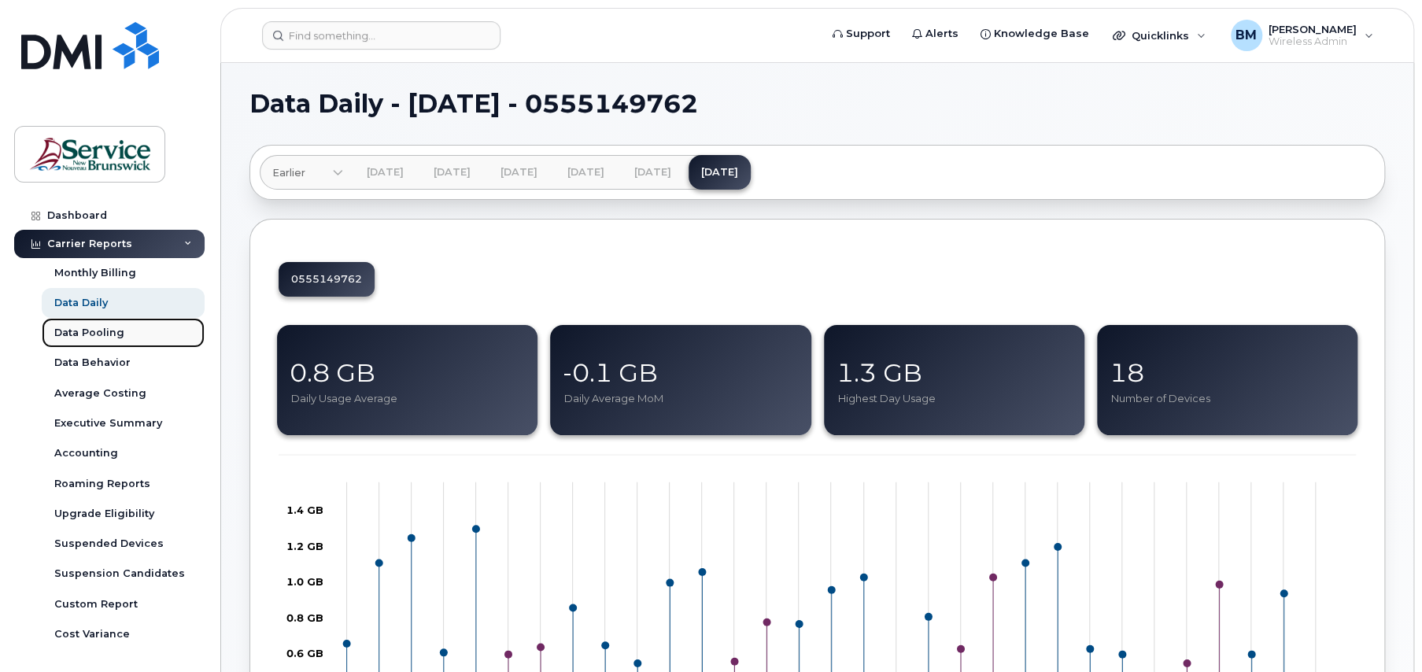
click at [72, 321] on link "Data Pooling" at bounding box center [123, 333] width 163 height 30
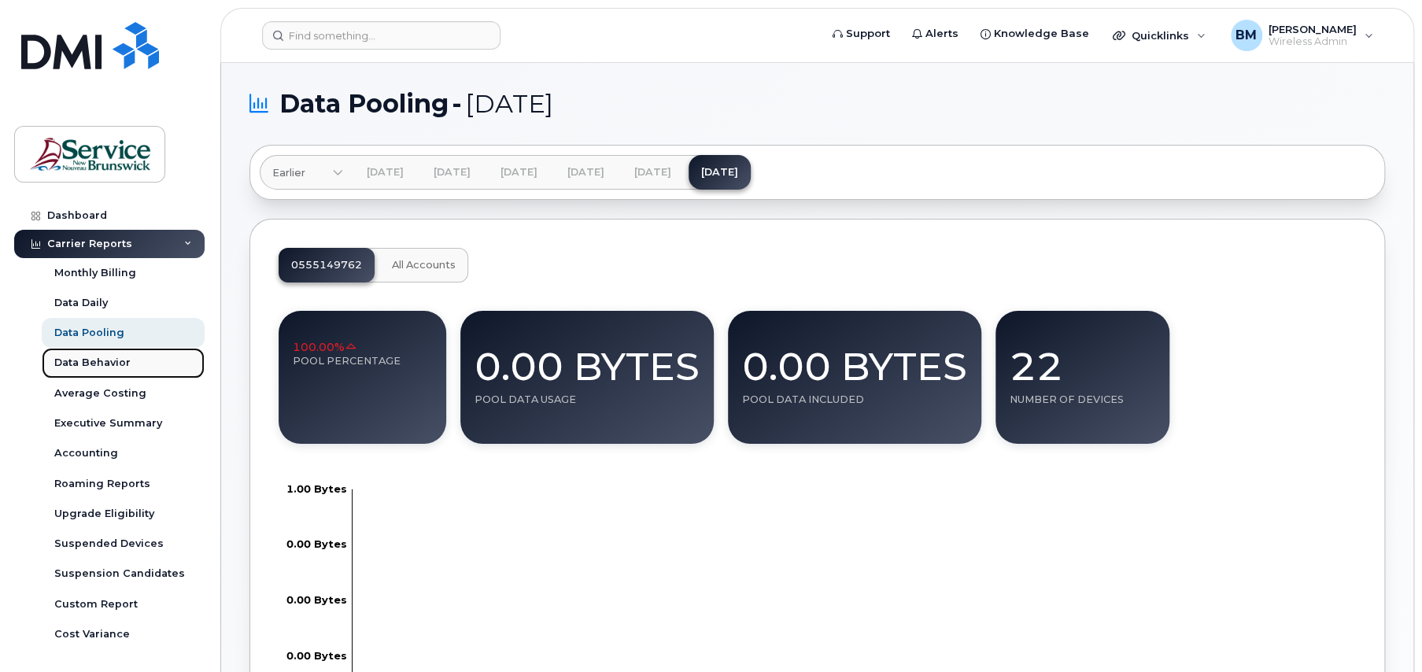
click at [76, 352] on link "Data Behavior" at bounding box center [123, 363] width 163 height 30
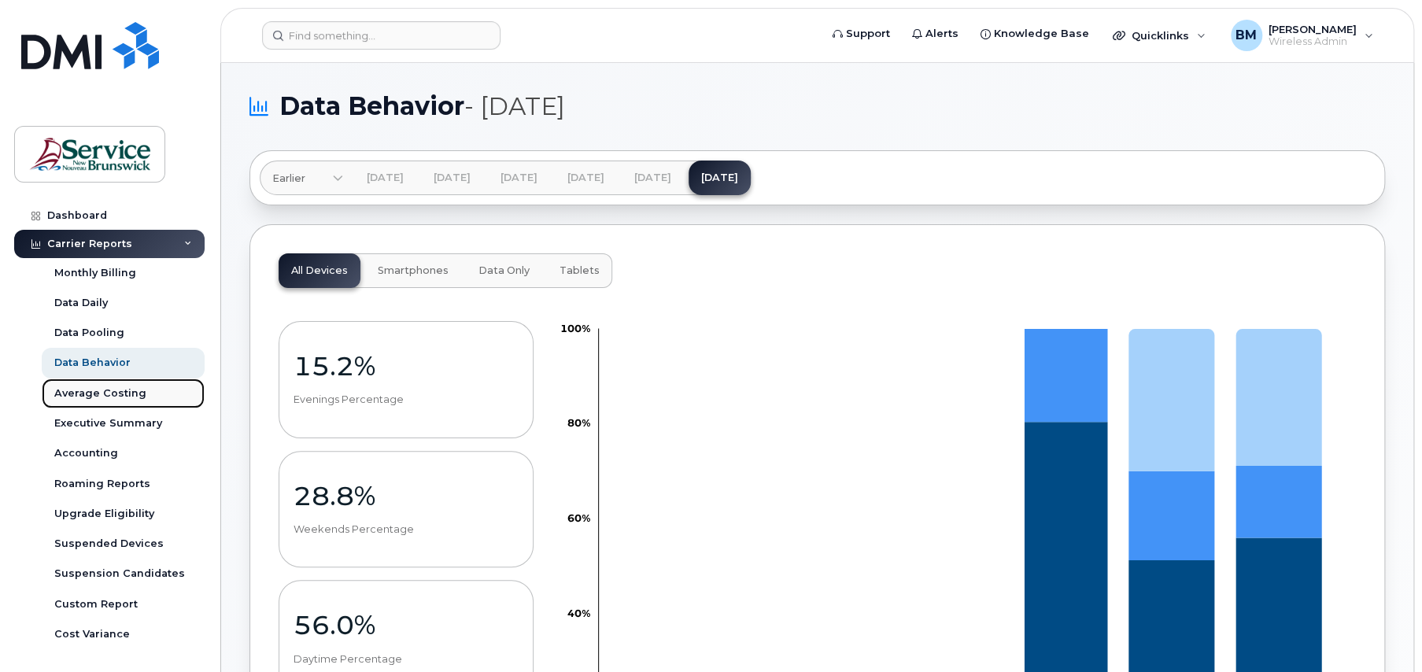
click at [65, 394] on div "Average Costing" at bounding box center [100, 393] width 92 height 14
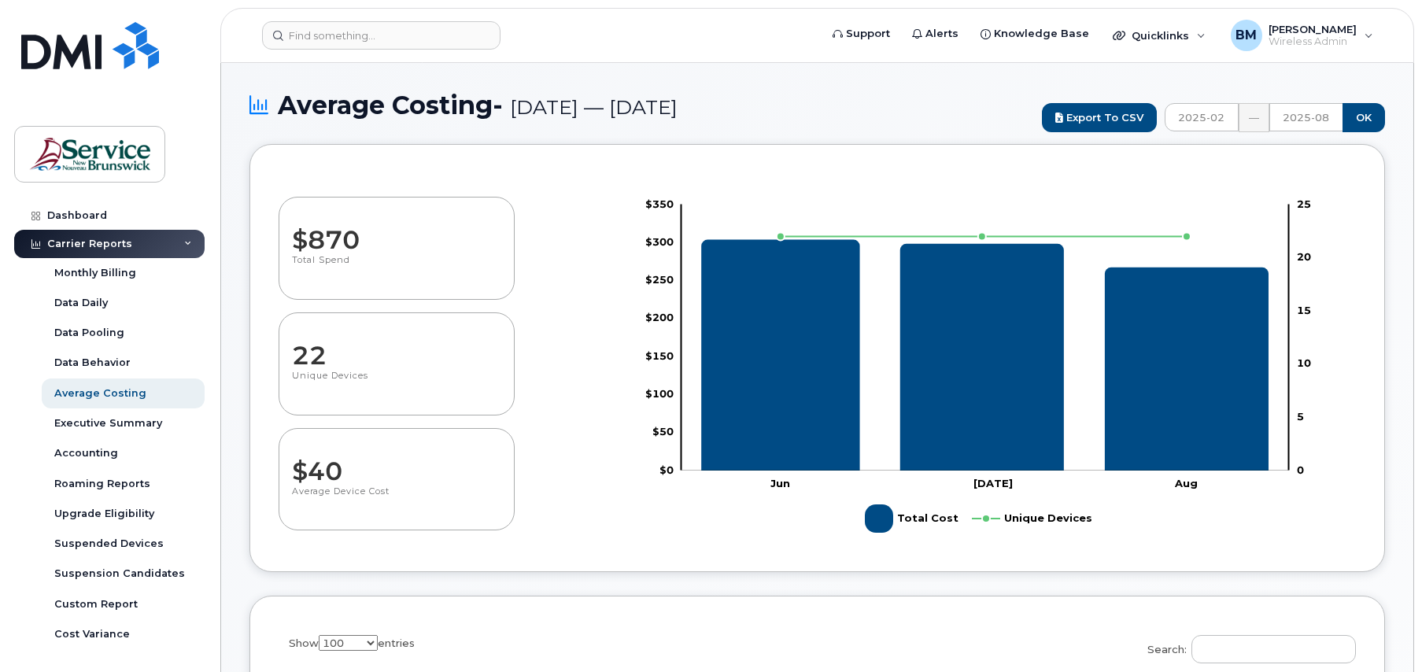
select select "100"
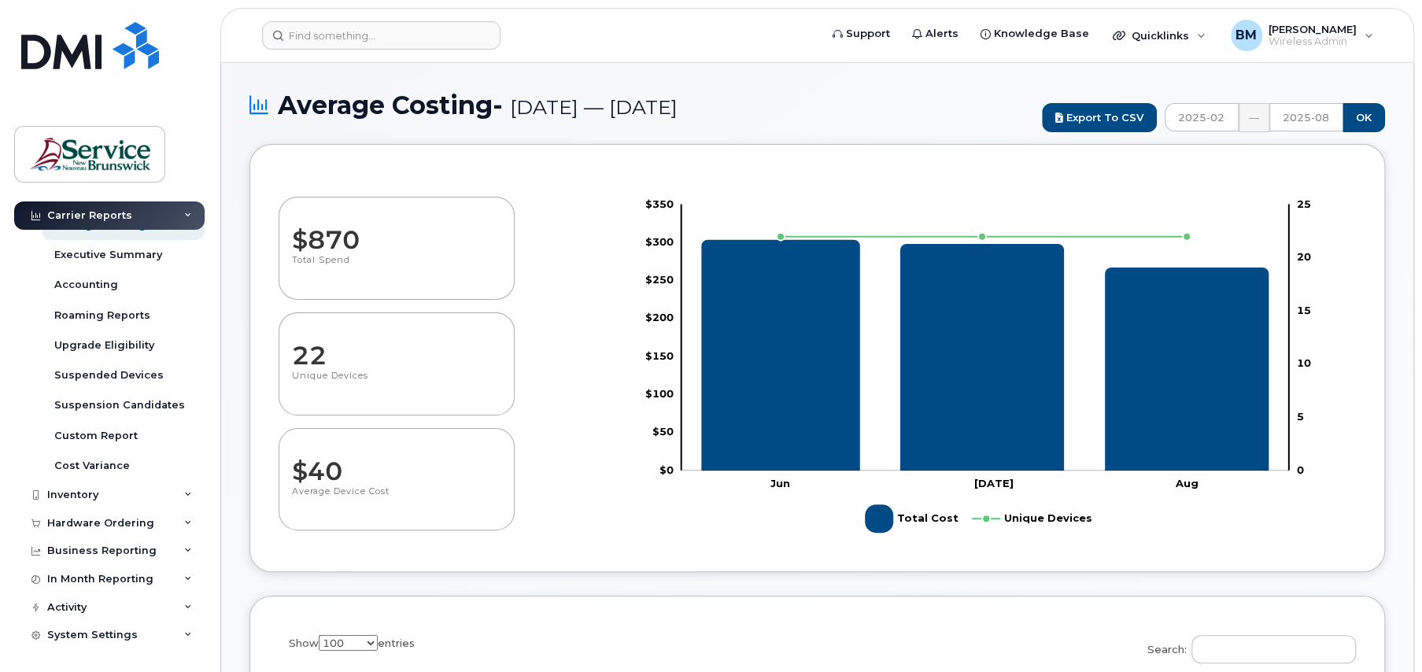
scroll to position [91, 0]
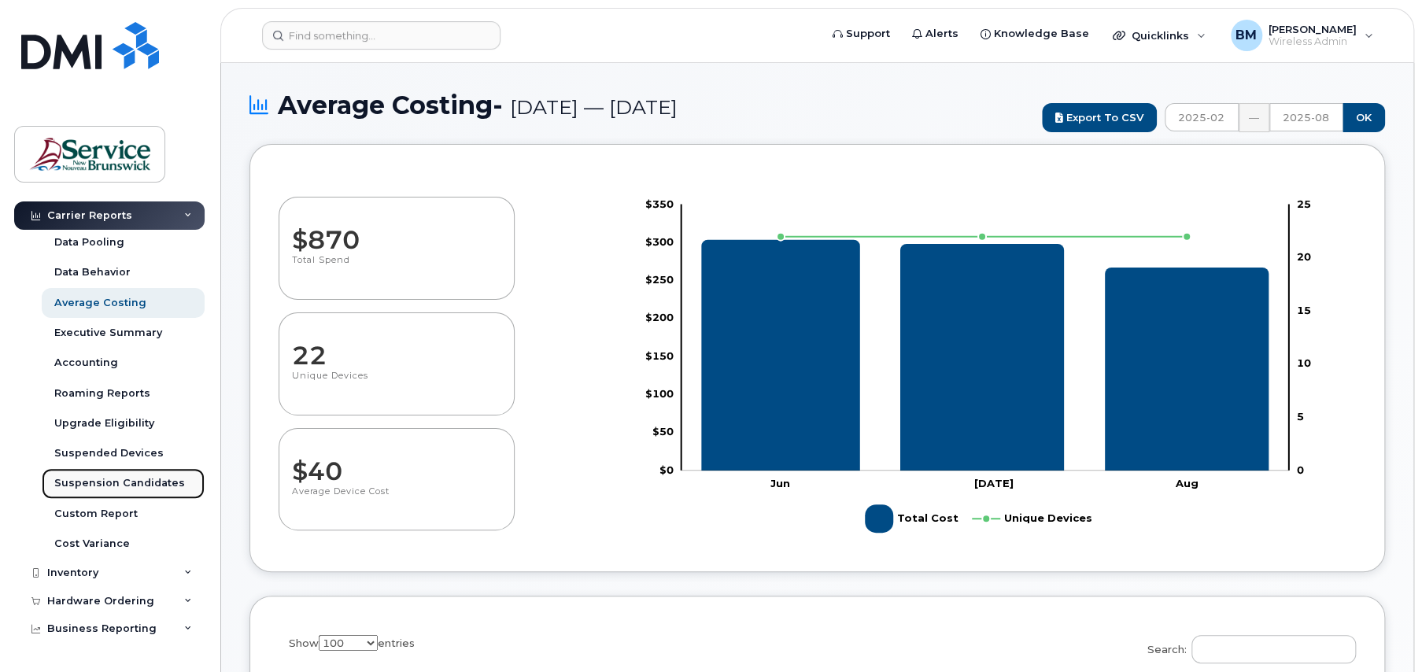
click at [96, 490] on link "Suspension Candidates" at bounding box center [123, 483] width 163 height 30
